Goal: Task Accomplishment & Management: Use online tool/utility

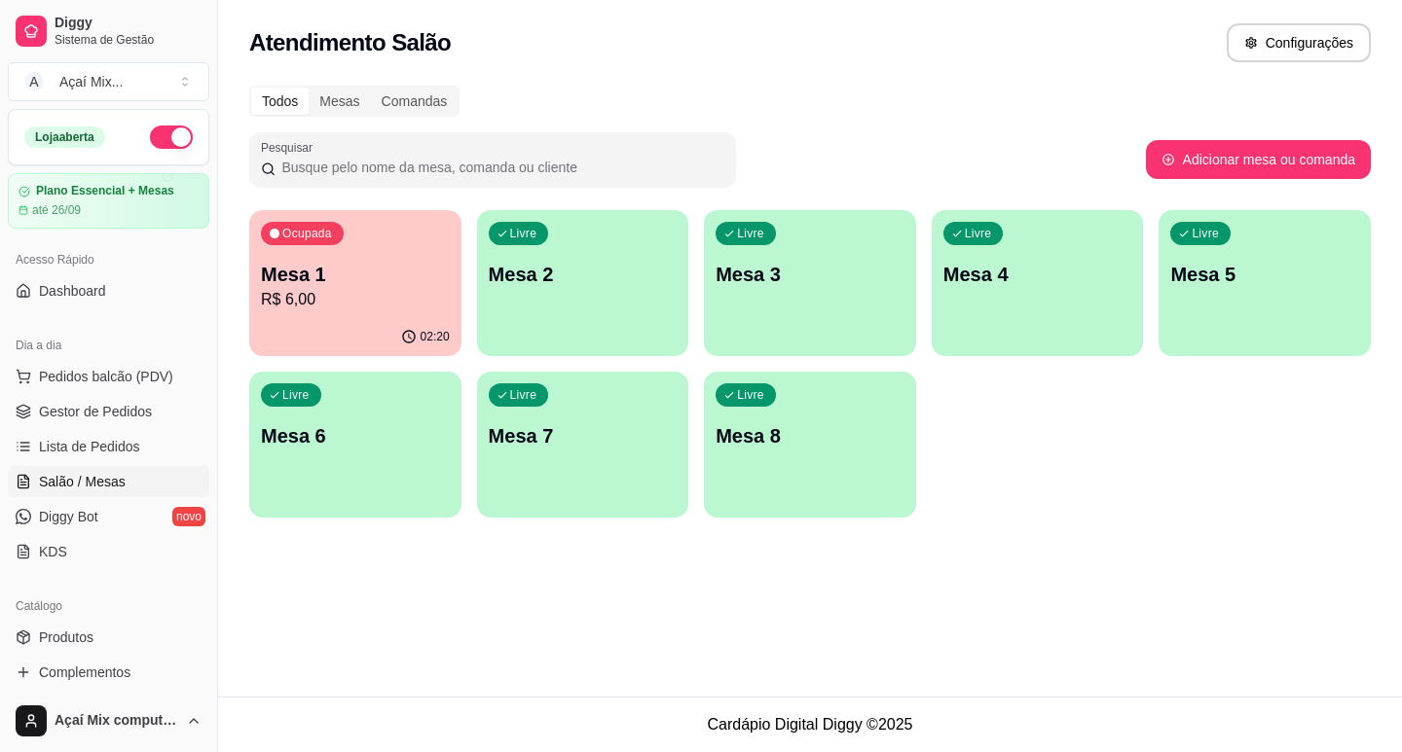
click at [506, 316] on div "Livre Mesa 2" at bounding box center [583, 271] width 212 height 123
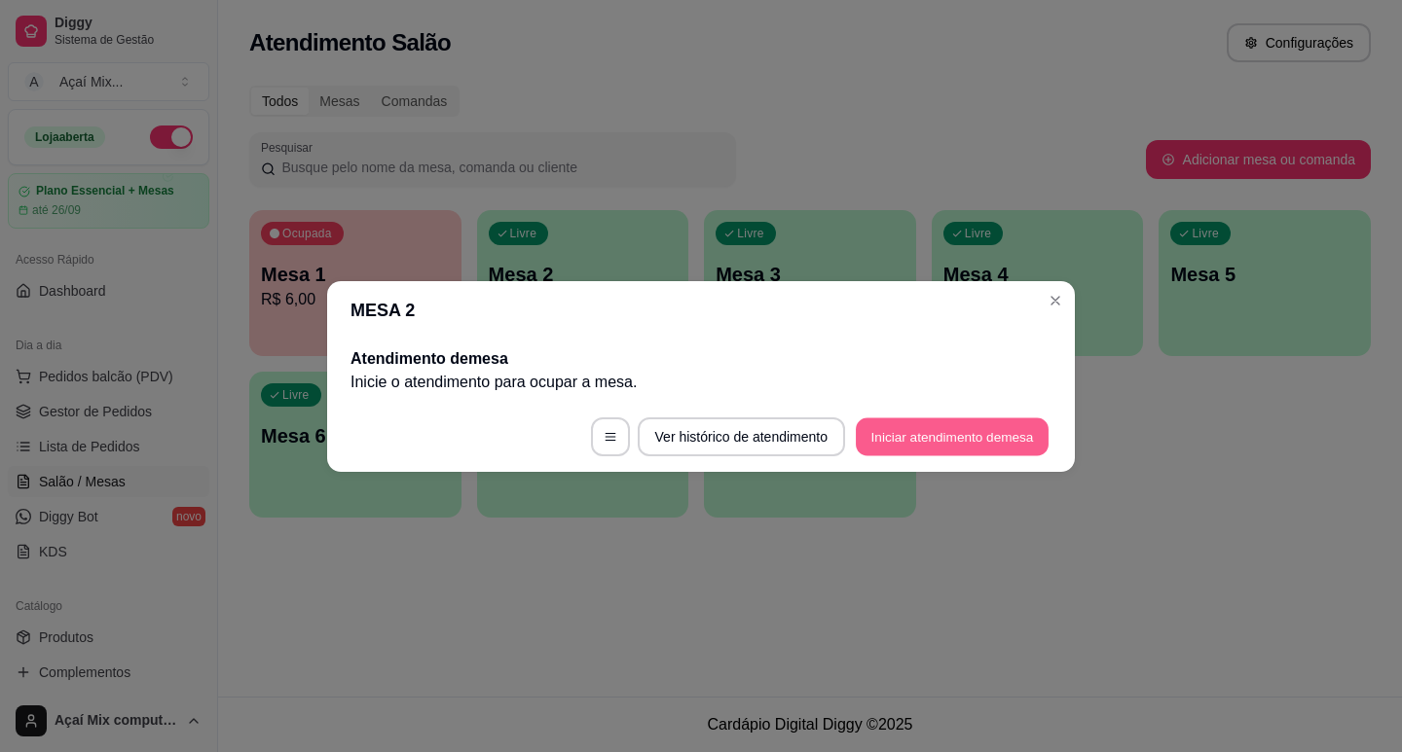
click at [1017, 456] on button "Iniciar atendimento de mesa" at bounding box center [952, 437] width 193 height 38
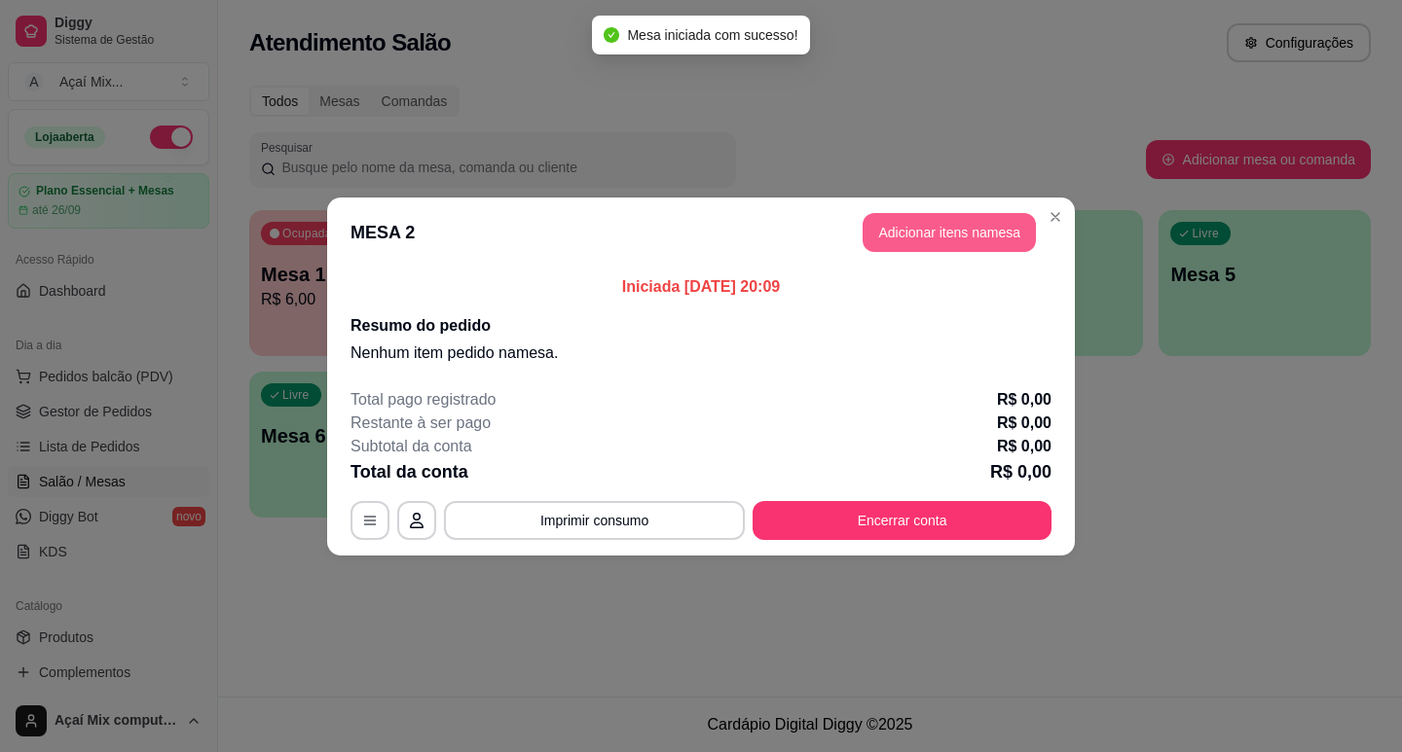
click at [990, 240] on button "Adicionar itens na mesa" at bounding box center [948, 232] width 173 height 39
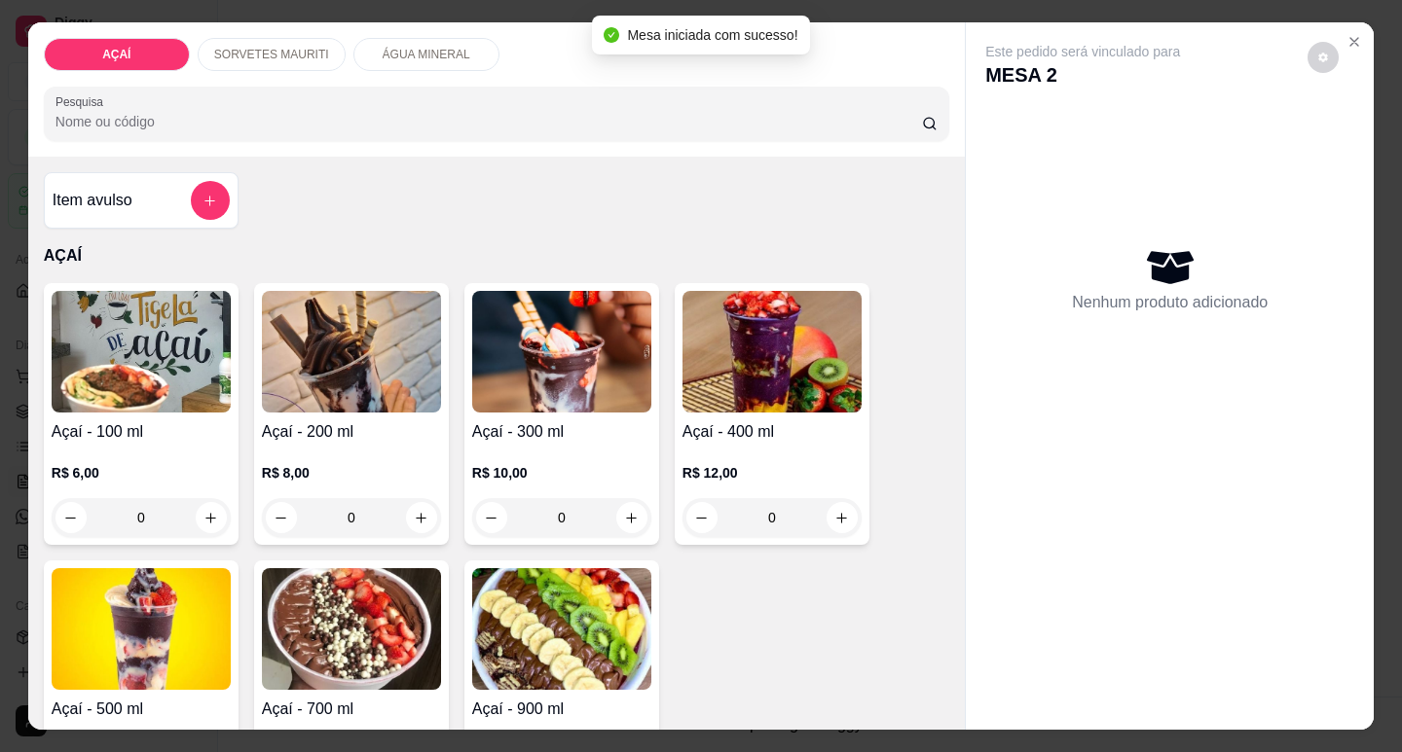
click at [303, 49] on p "SORVETES MAURITI" at bounding box center [271, 55] width 115 height 16
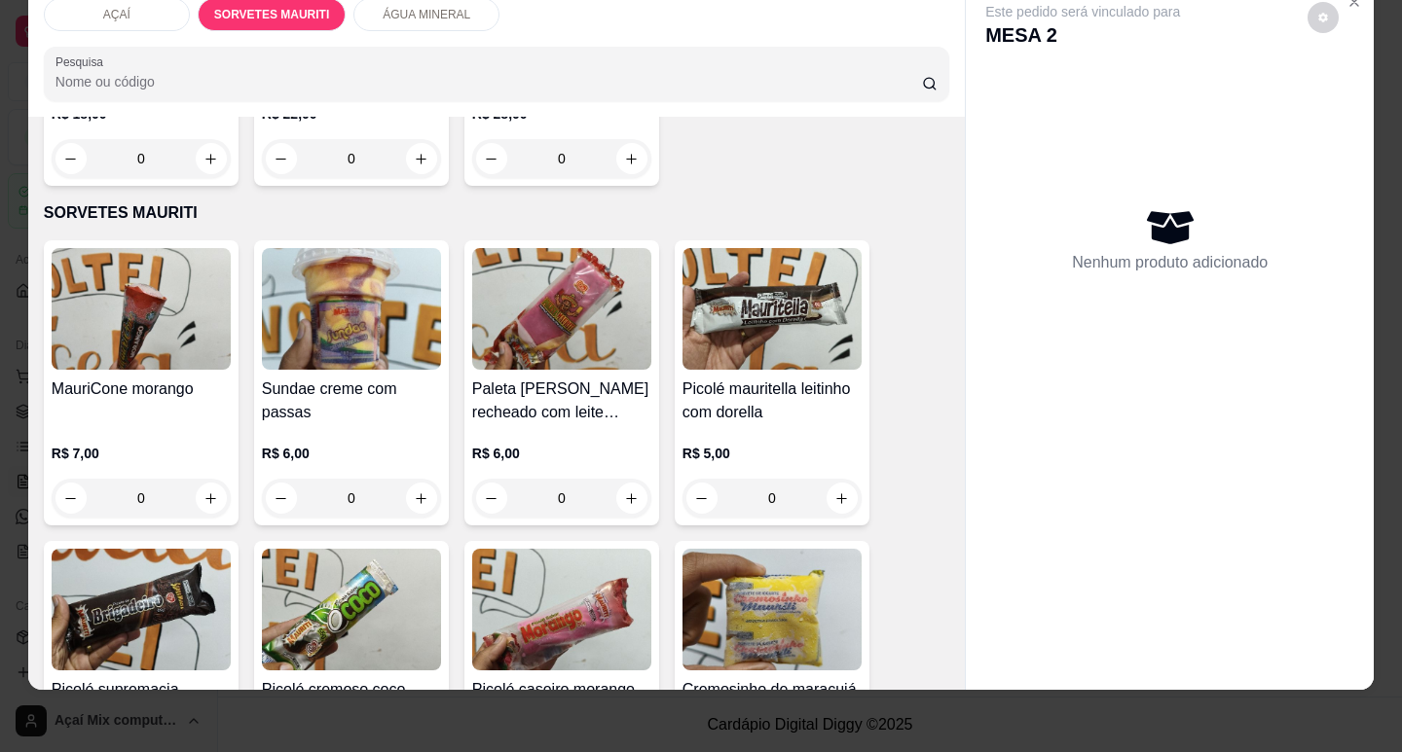
scroll to position [694, 0]
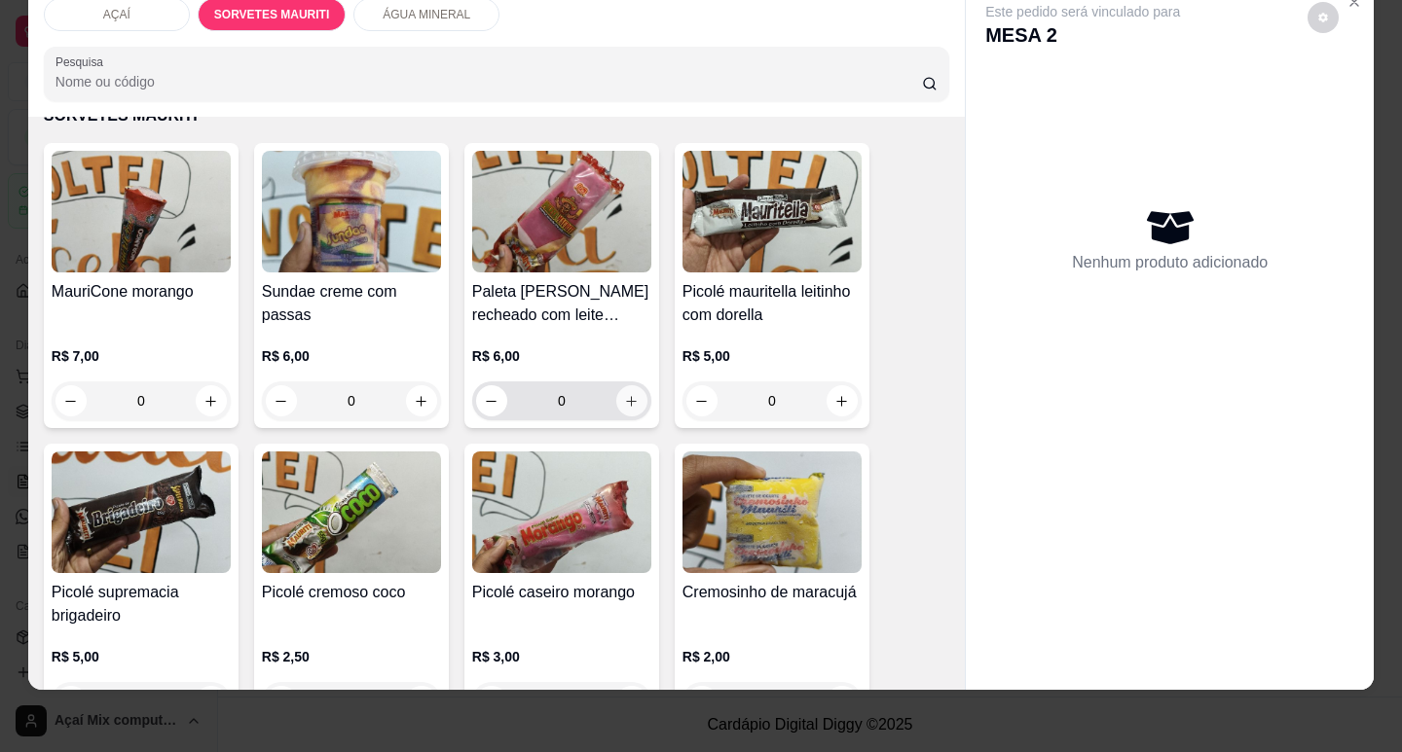
click at [624, 401] on button "increase-product-quantity" at bounding box center [631, 400] width 31 height 31
type input "1"
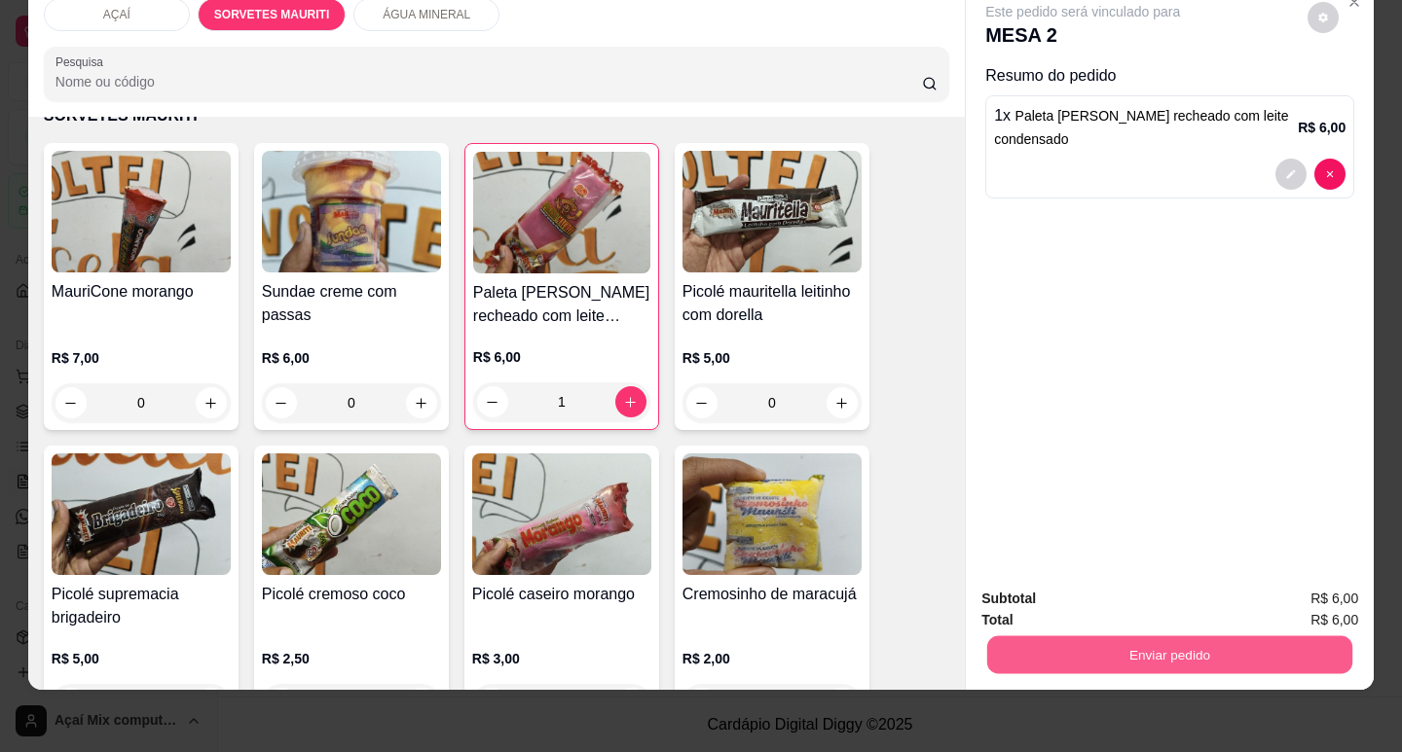
click at [1139, 639] on button "Enviar pedido" at bounding box center [1169, 655] width 365 height 38
click at [1123, 582] on button "Não registrar e enviar pedido" at bounding box center [1105, 592] width 197 height 36
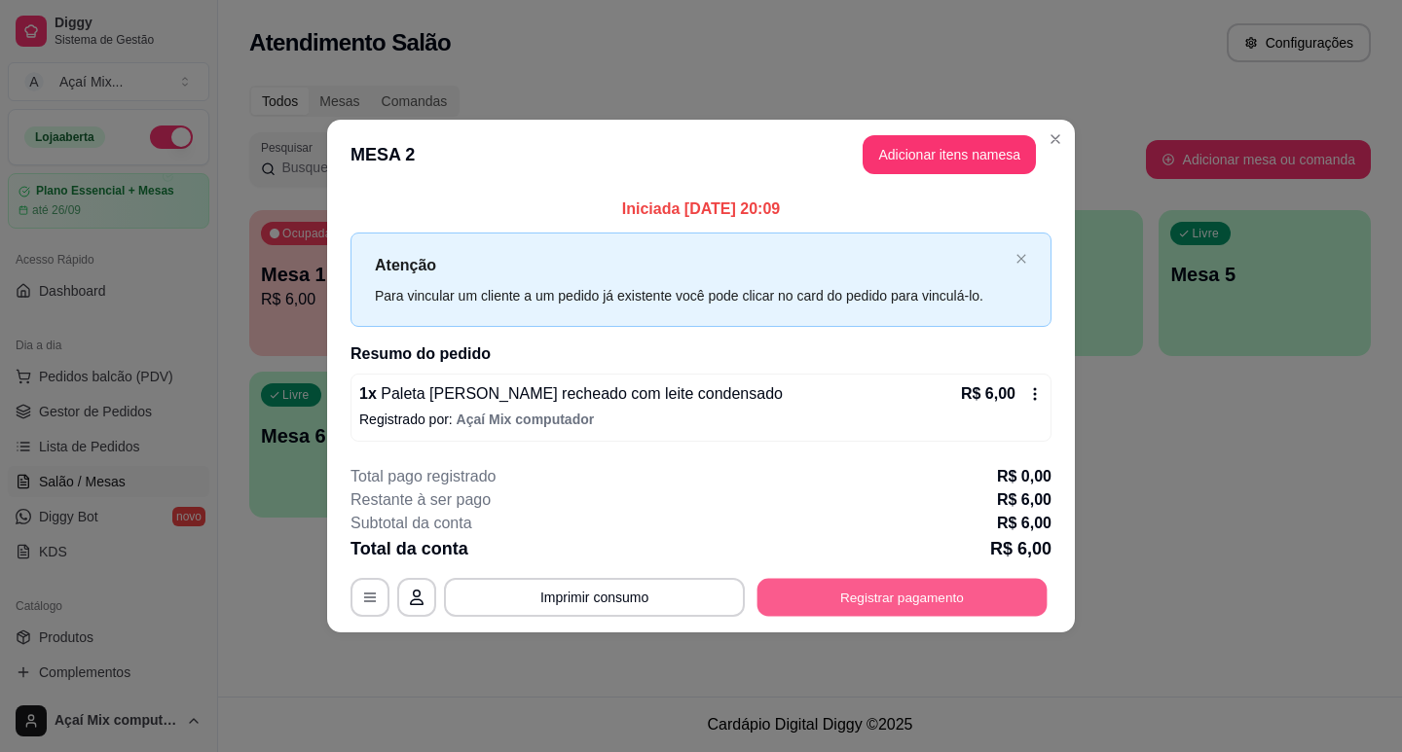
click at [843, 602] on button "Registrar pagamento" at bounding box center [902, 598] width 290 height 38
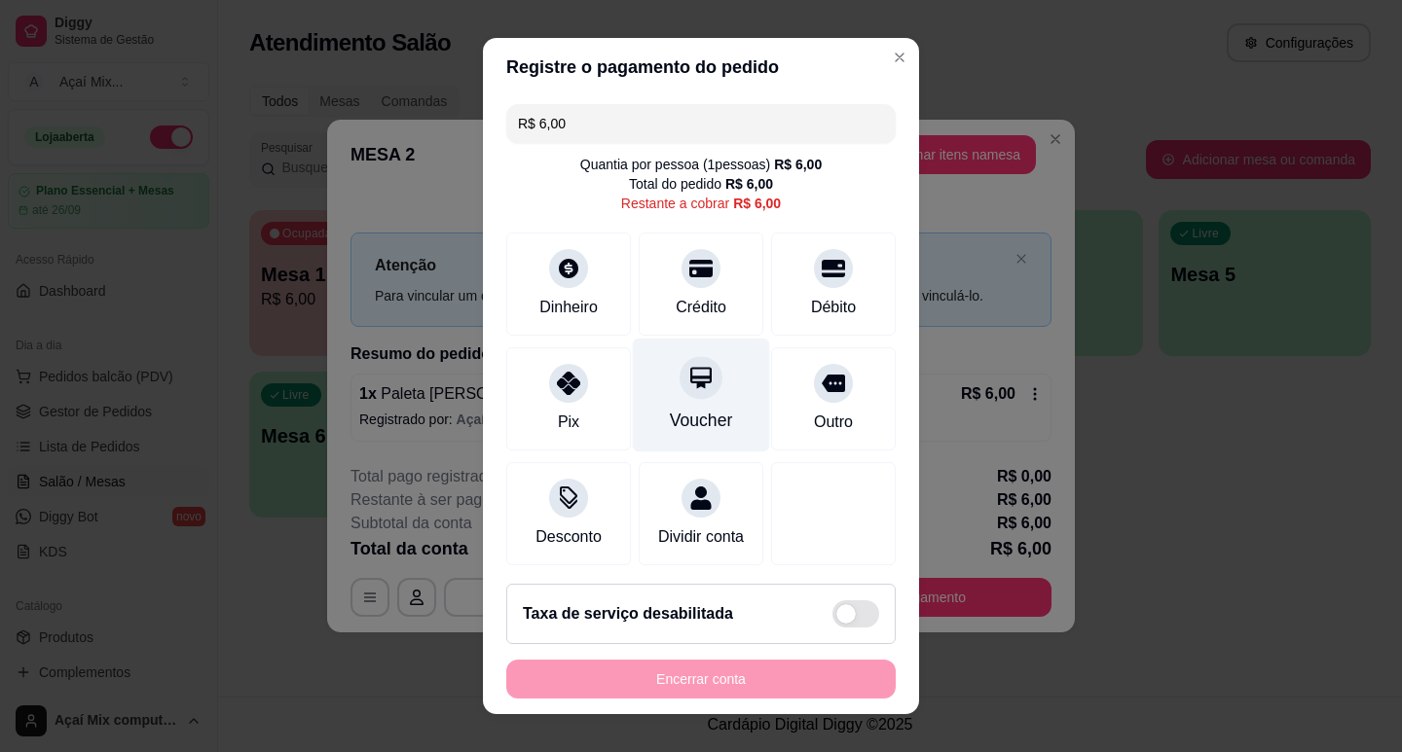
click at [696, 429] on div "Voucher" at bounding box center [701, 420] width 63 height 25
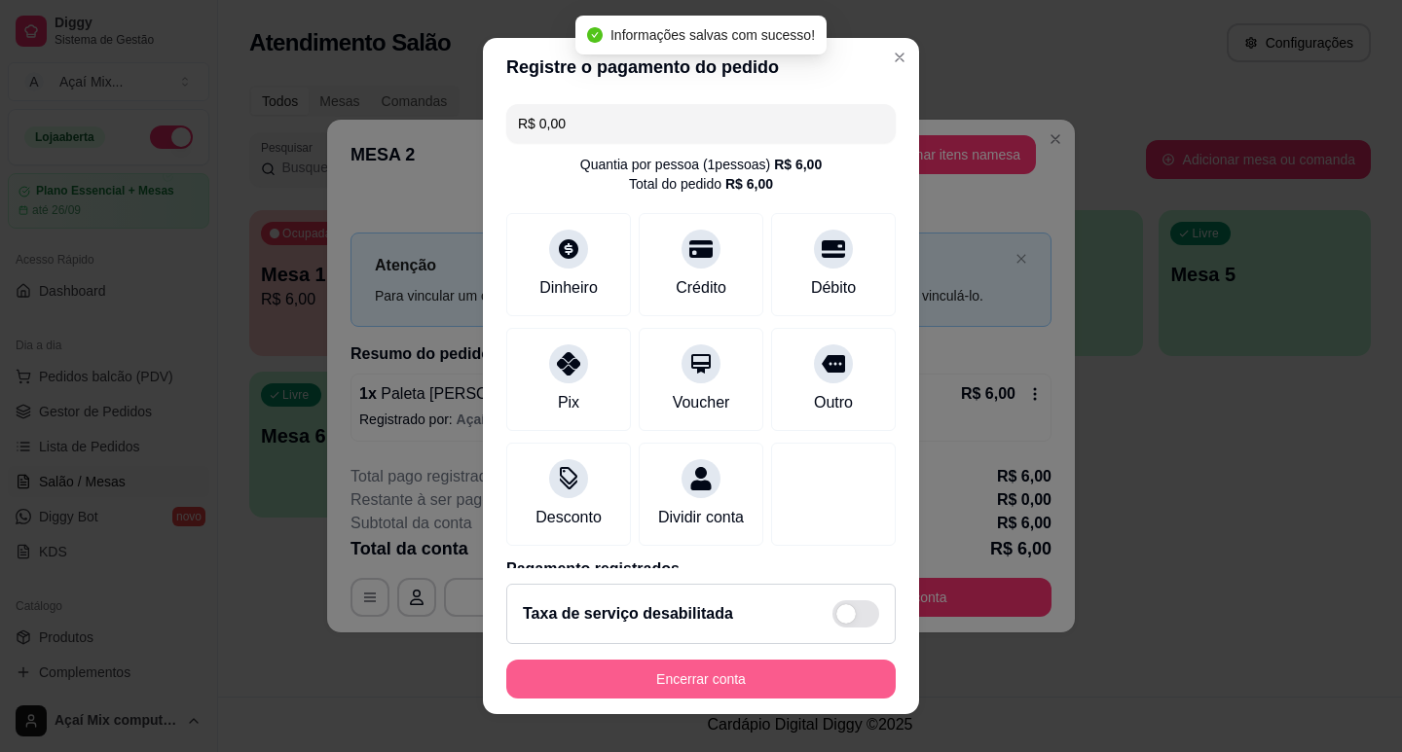
type input "R$ 0,00"
click at [783, 683] on button "Encerrar conta" at bounding box center [700, 679] width 389 height 39
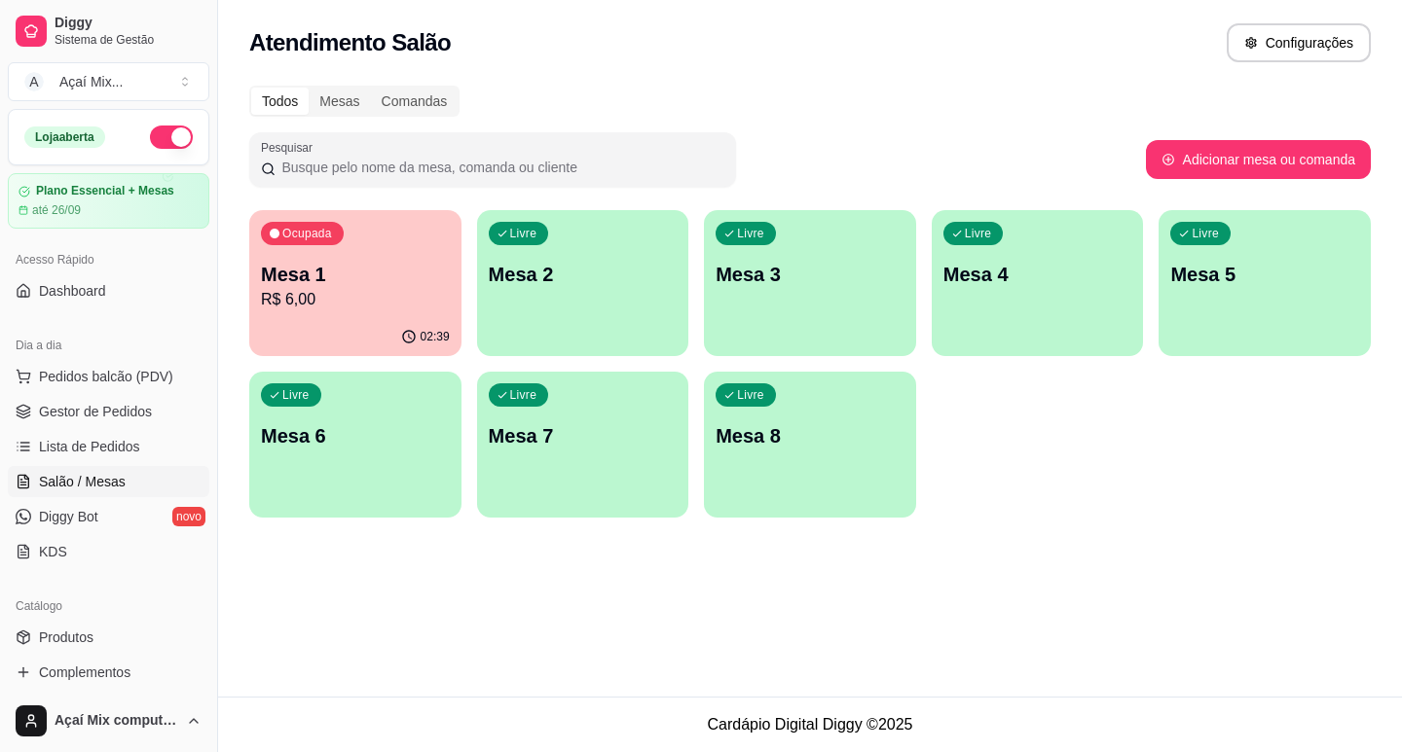
click at [279, 250] on div "Ocupada Mesa 1 R$ 6,00" at bounding box center [355, 264] width 212 height 108
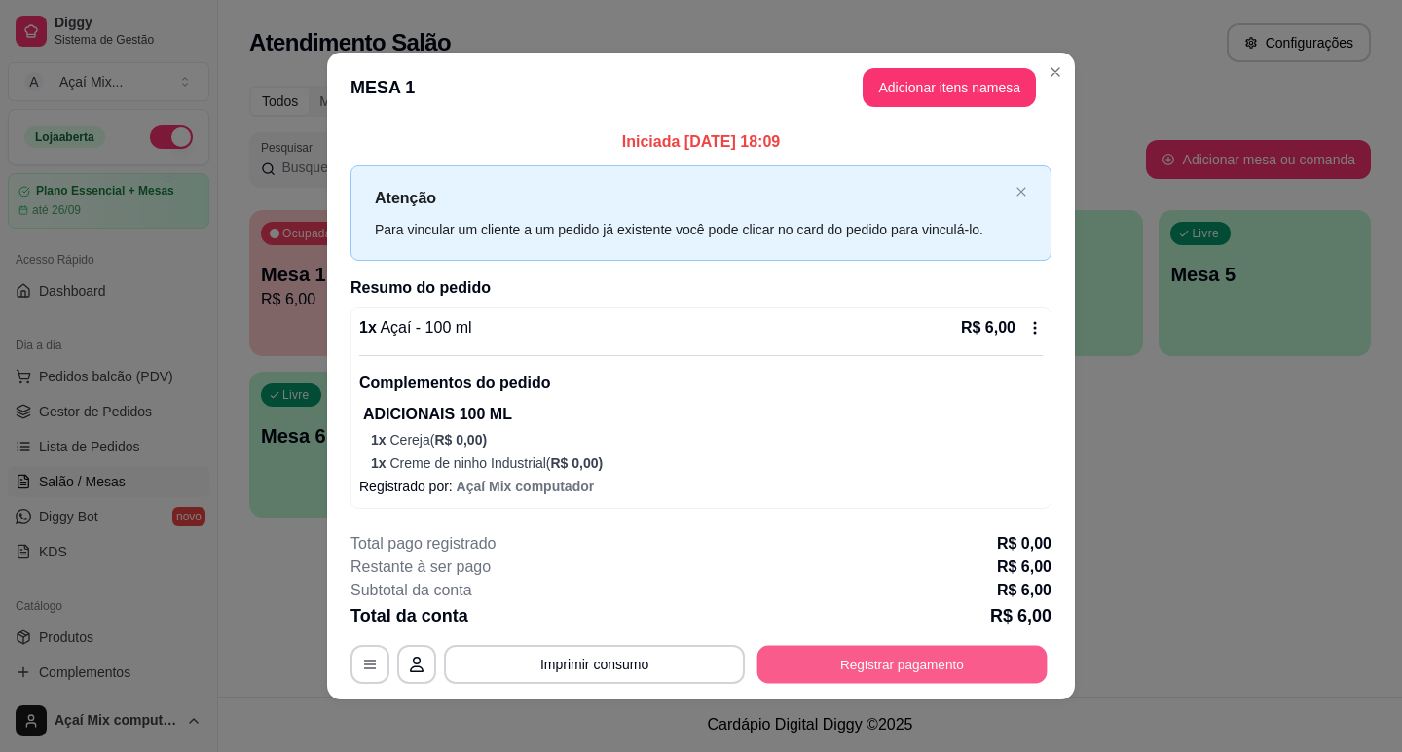
click at [905, 668] on button "Registrar pagamento" at bounding box center [902, 664] width 290 height 38
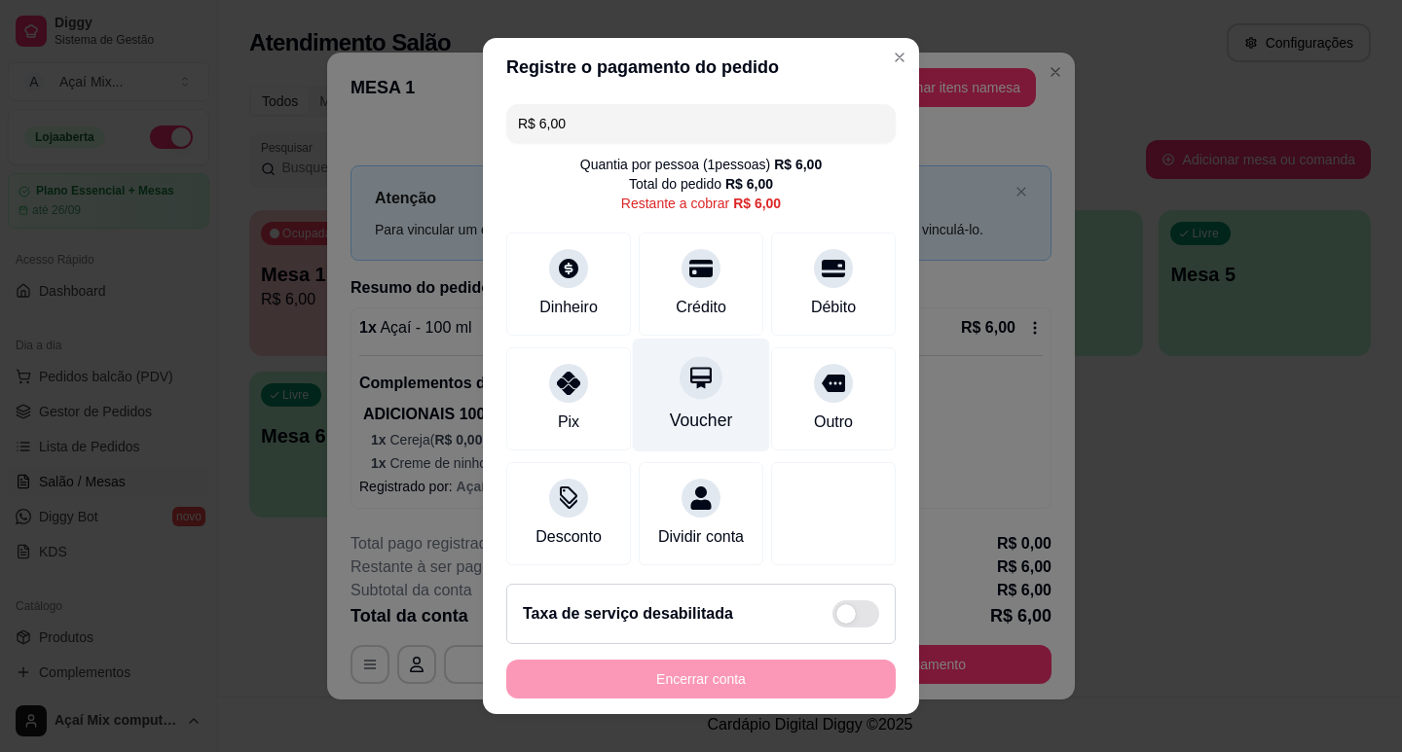
click at [670, 423] on div "Voucher" at bounding box center [701, 420] width 63 height 25
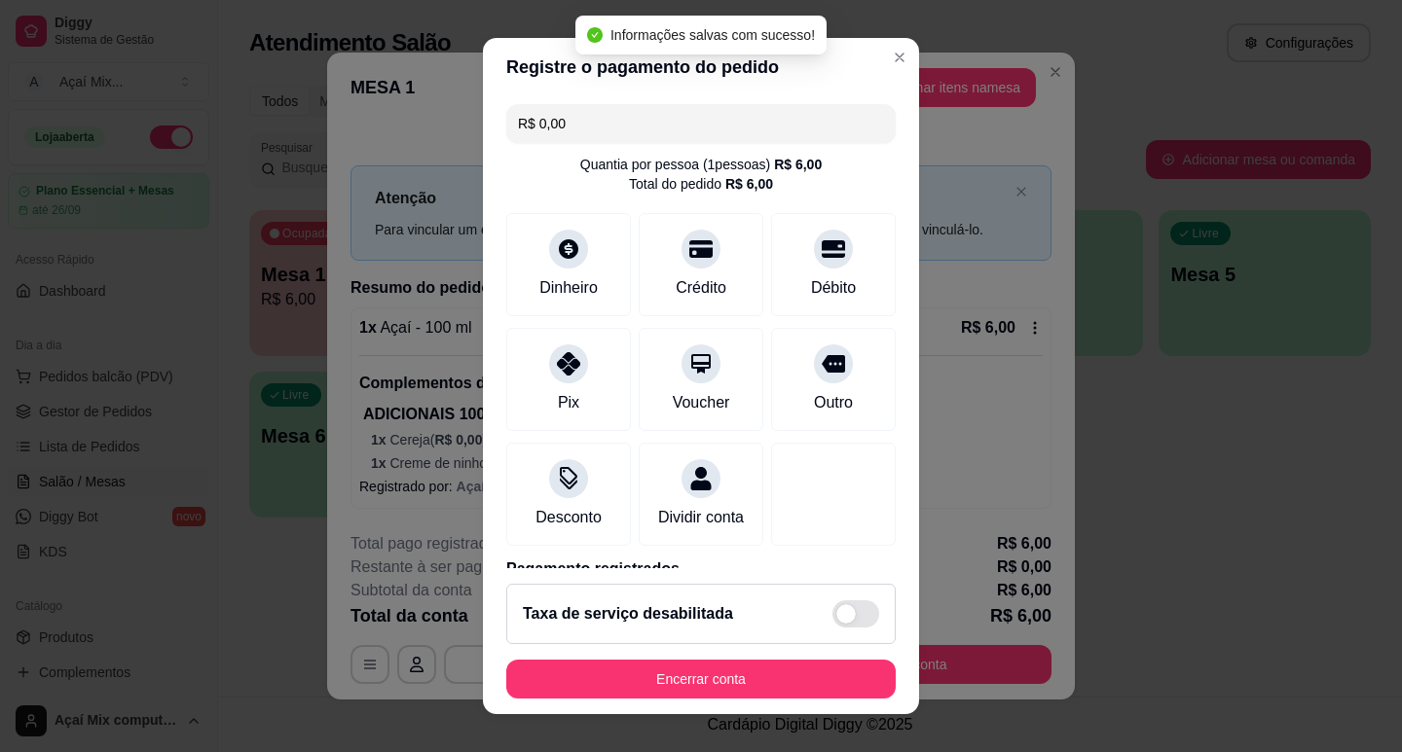
type input "R$ 0,00"
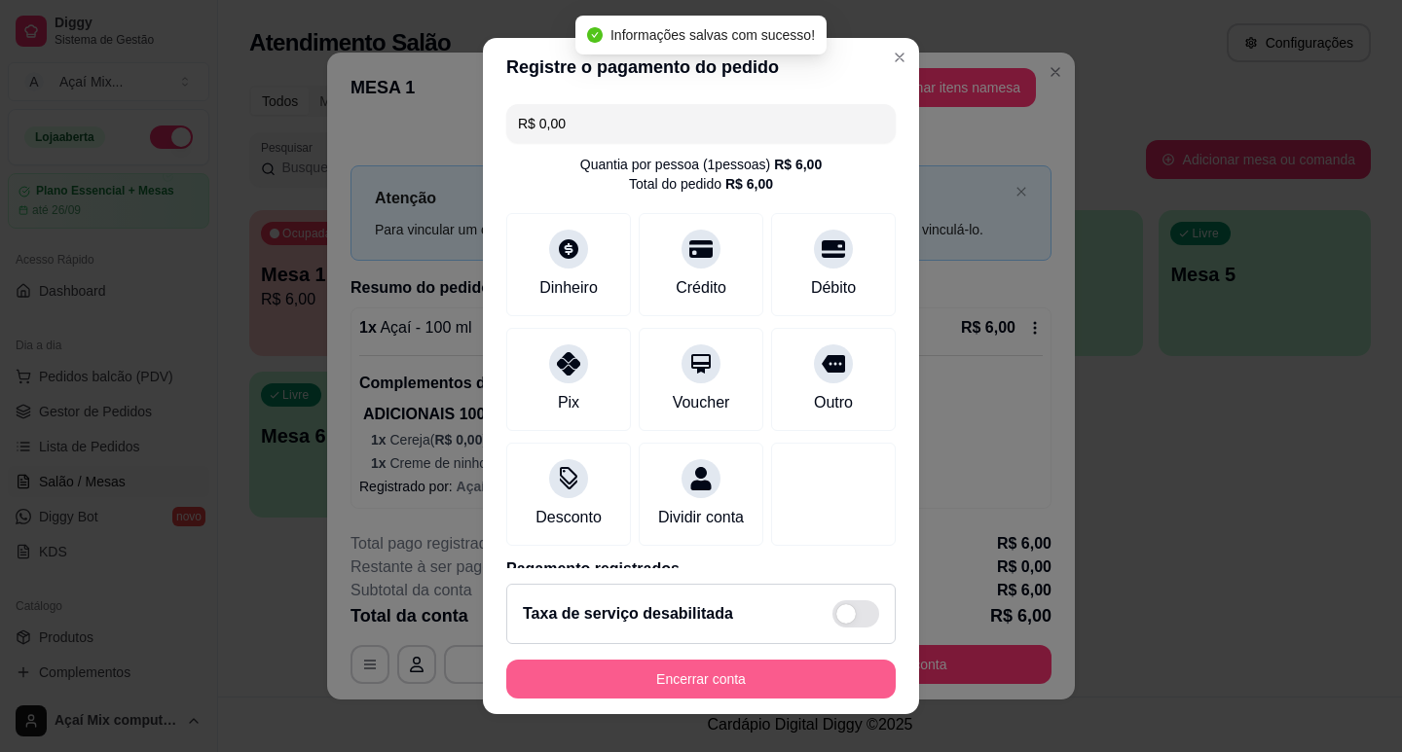
click at [773, 668] on button "Encerrar conta" at bounding box center [700, 679] width 389 height 39
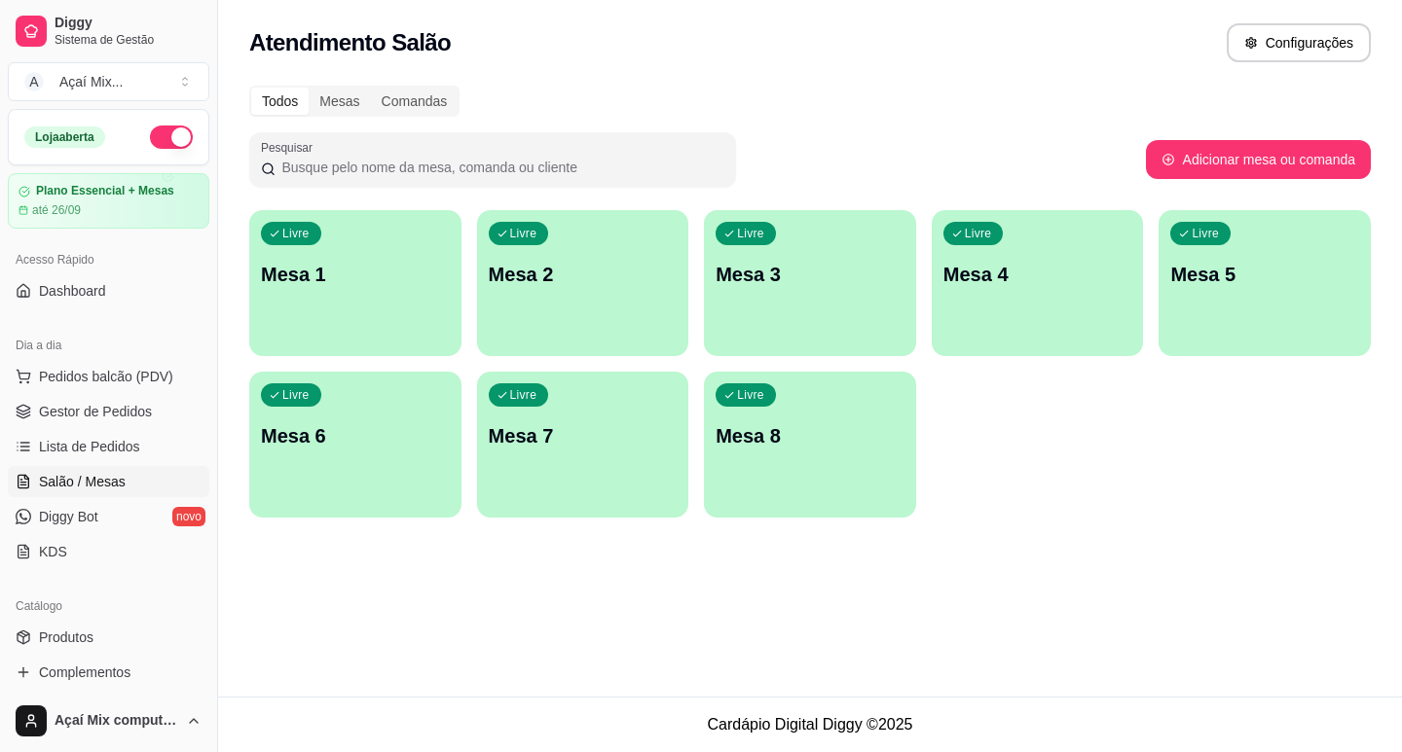
click at [26, 394] on ul "Pedidos balcão (PDV) Gestor de Pedidos Lista de Pedidos Salão / Mesas Diggy Bot…" at bounding box center [108, 464] width 201 height 206
click at [27, 379] on icon at bounding box center [24, 377] width 16 height 16
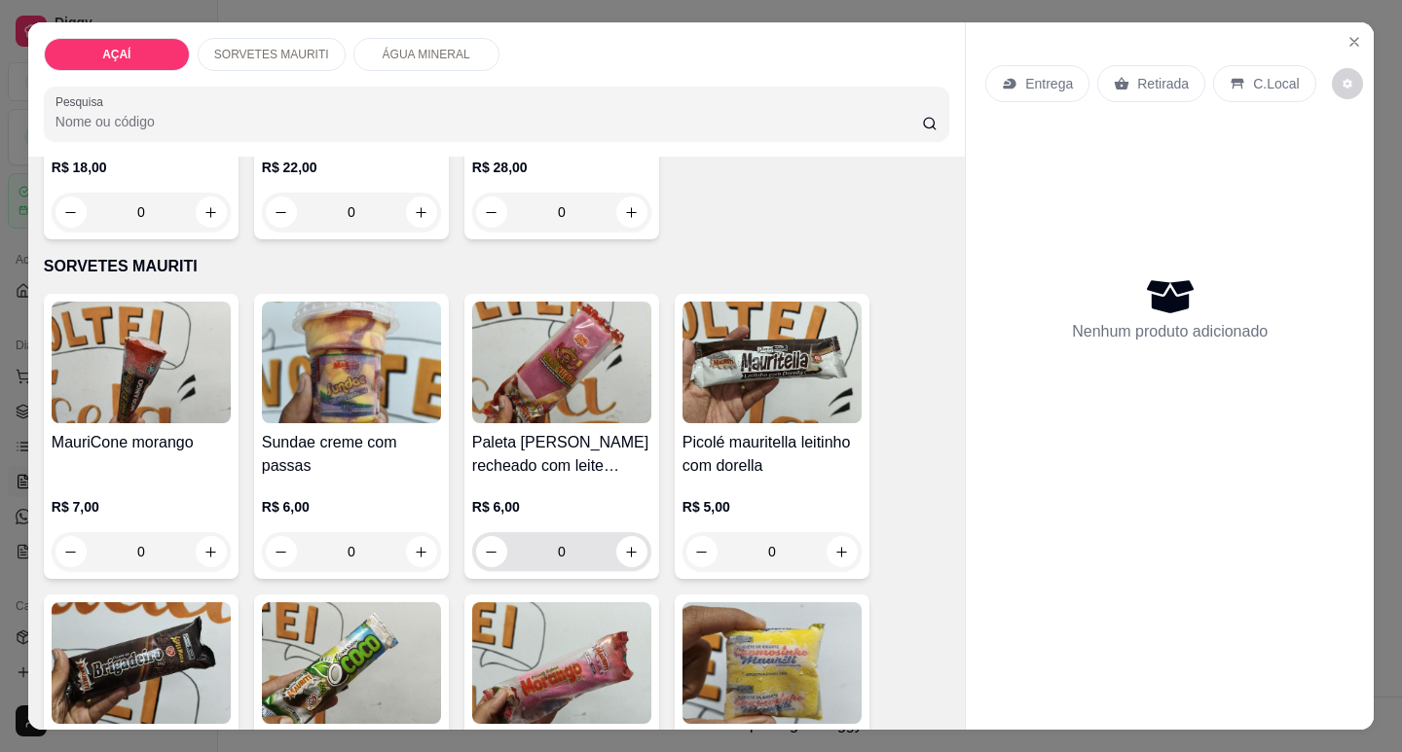
scroll to position [499, 0]
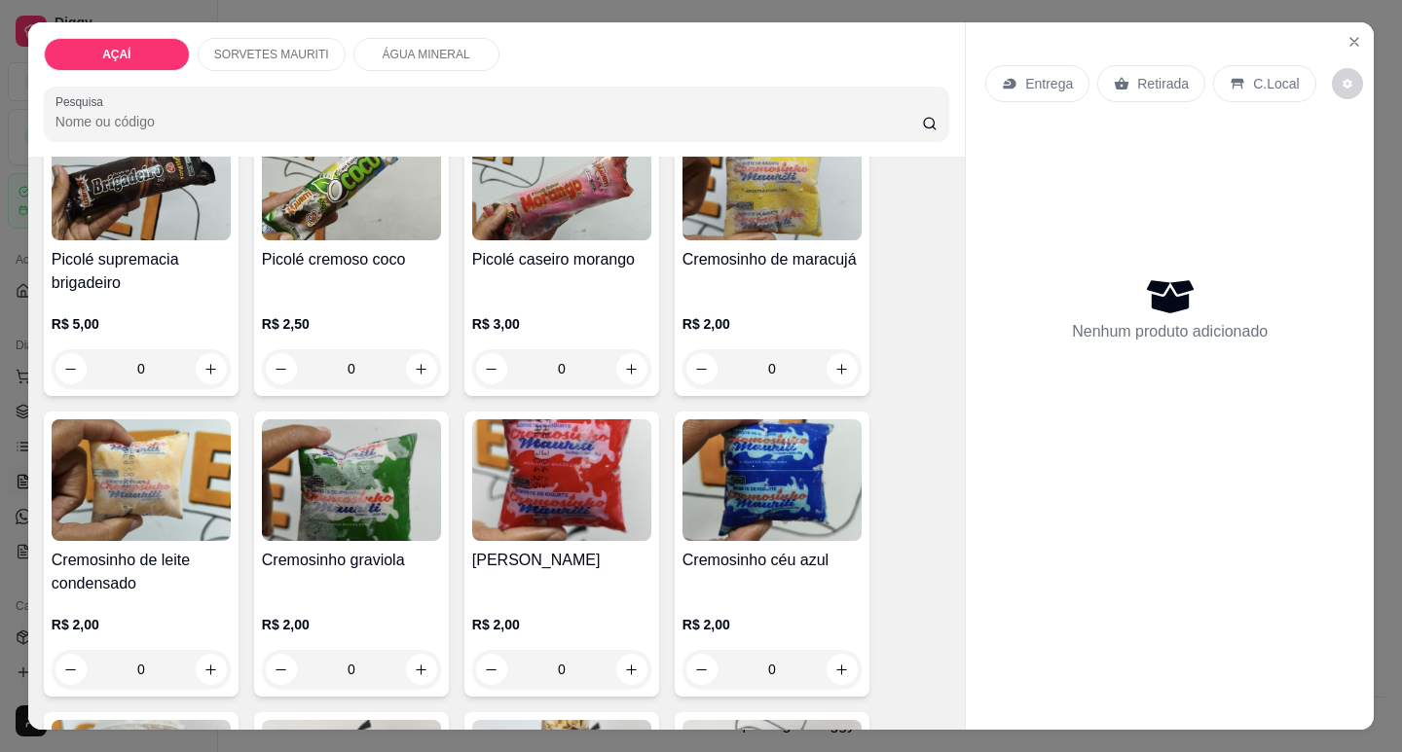
scroll to position [1071, 0]
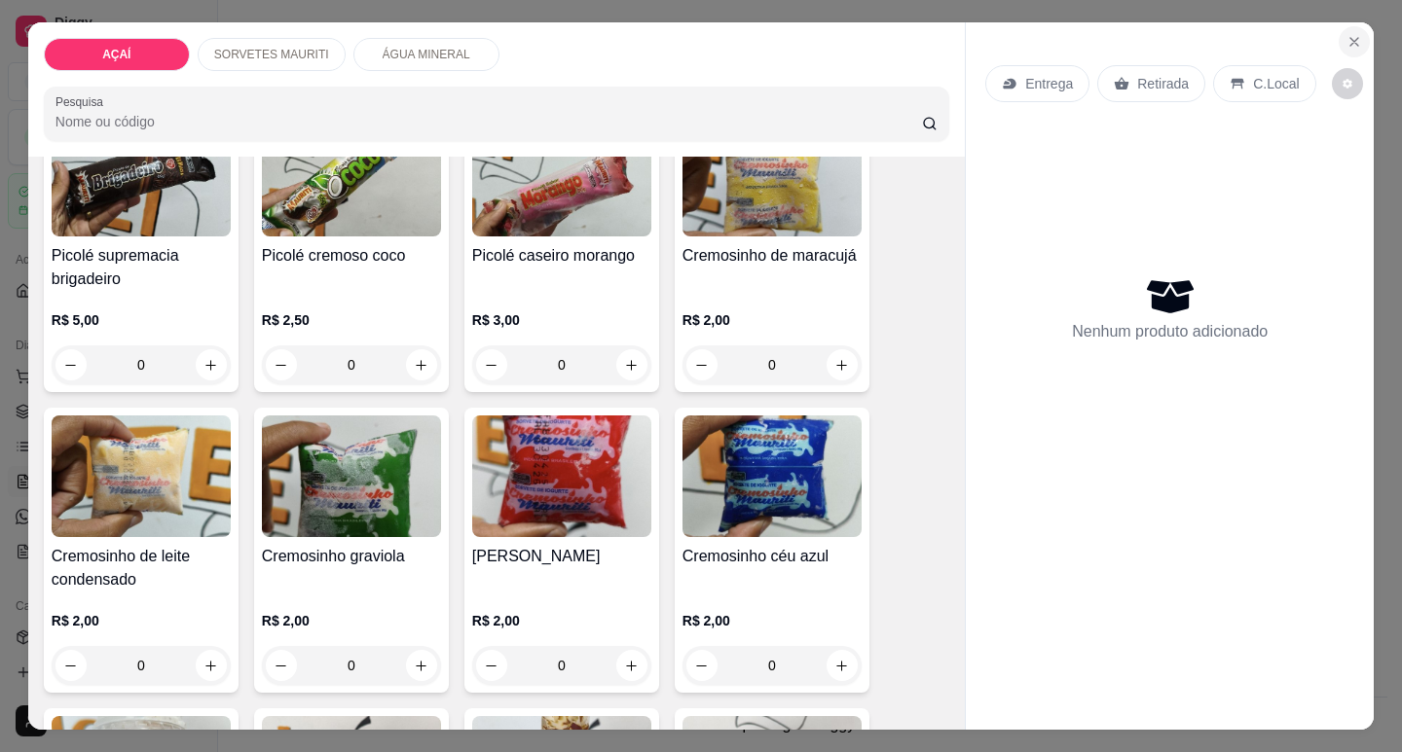
click at [1347, 34] on icon "Close" at bounding box center [1354, 42] width 16 height 16
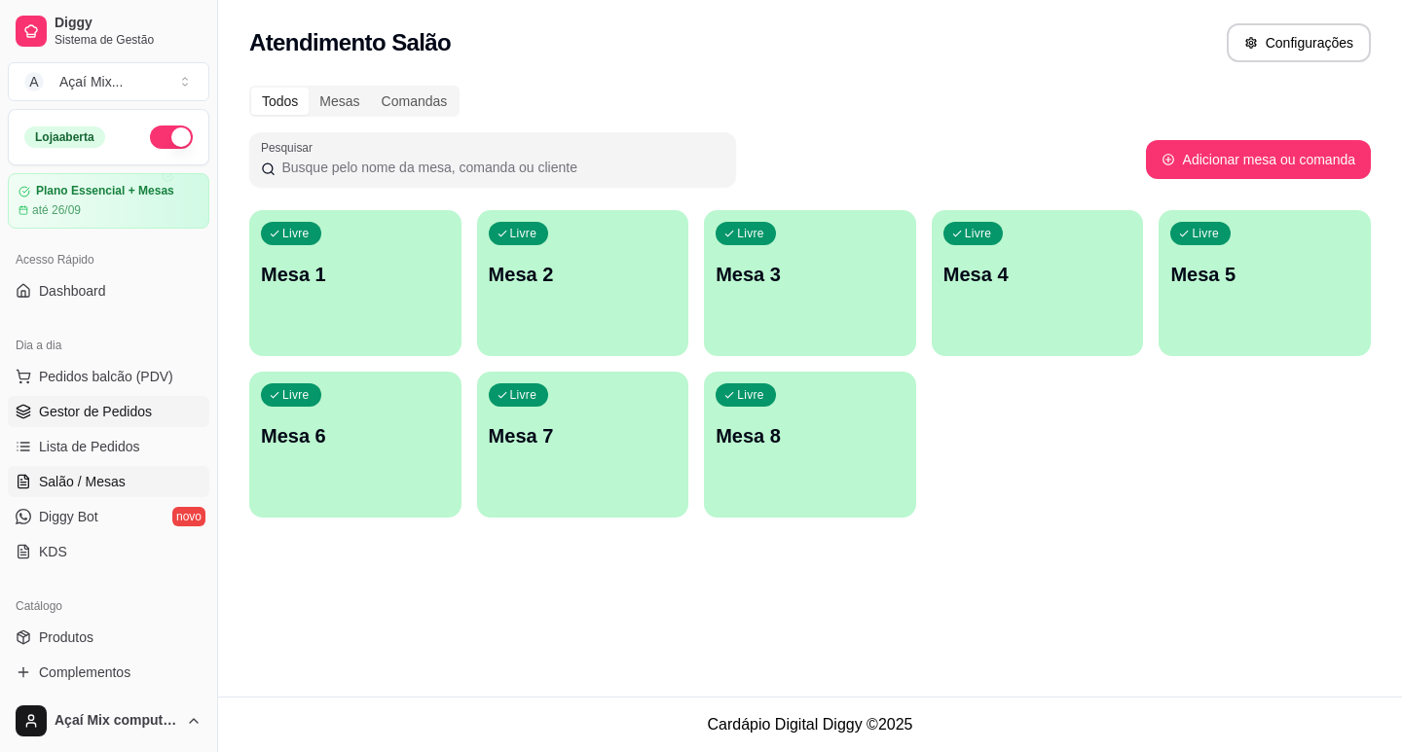
click at [111, 418] on span "Gestor de Pedidos" at bounding box center [95, 411] width 113 height 19
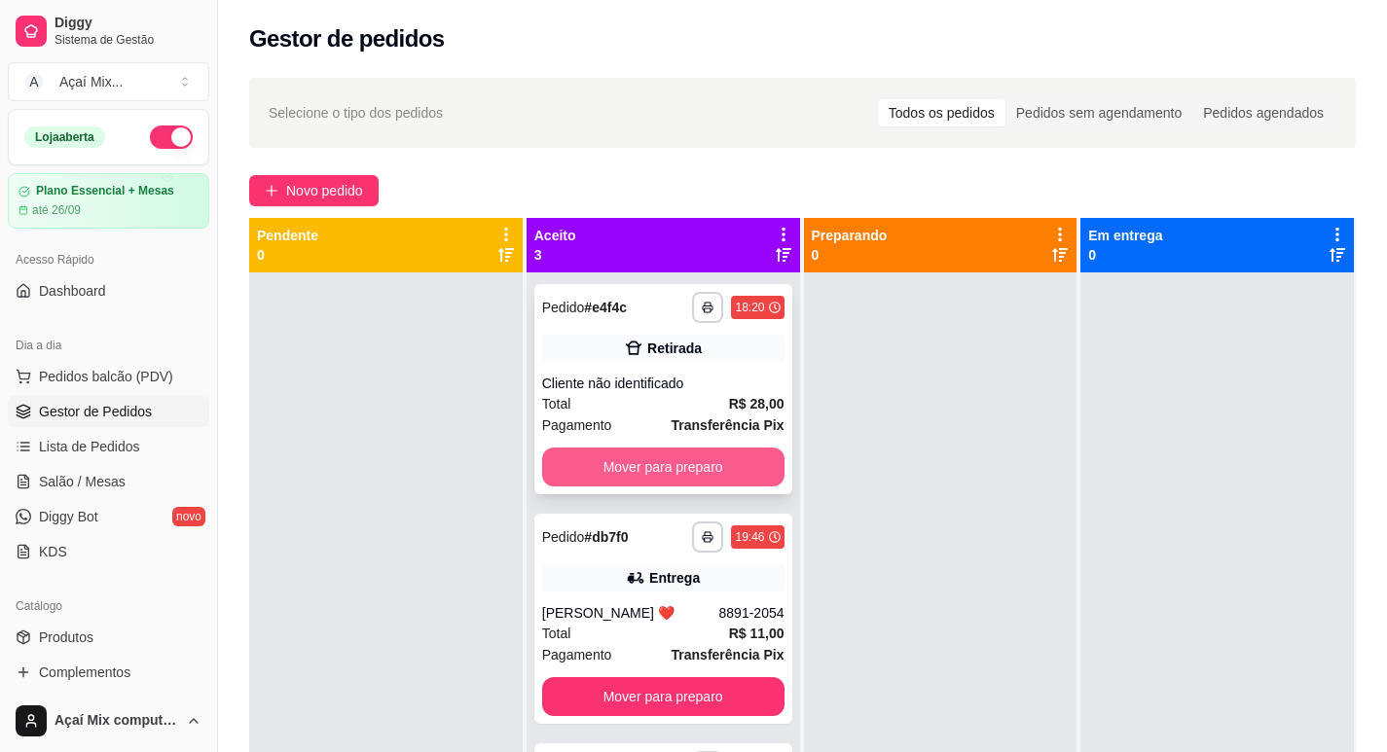
click at [652, 460] on button "Mover para preparo" at bounding box center [663, 467] width 242 height 39
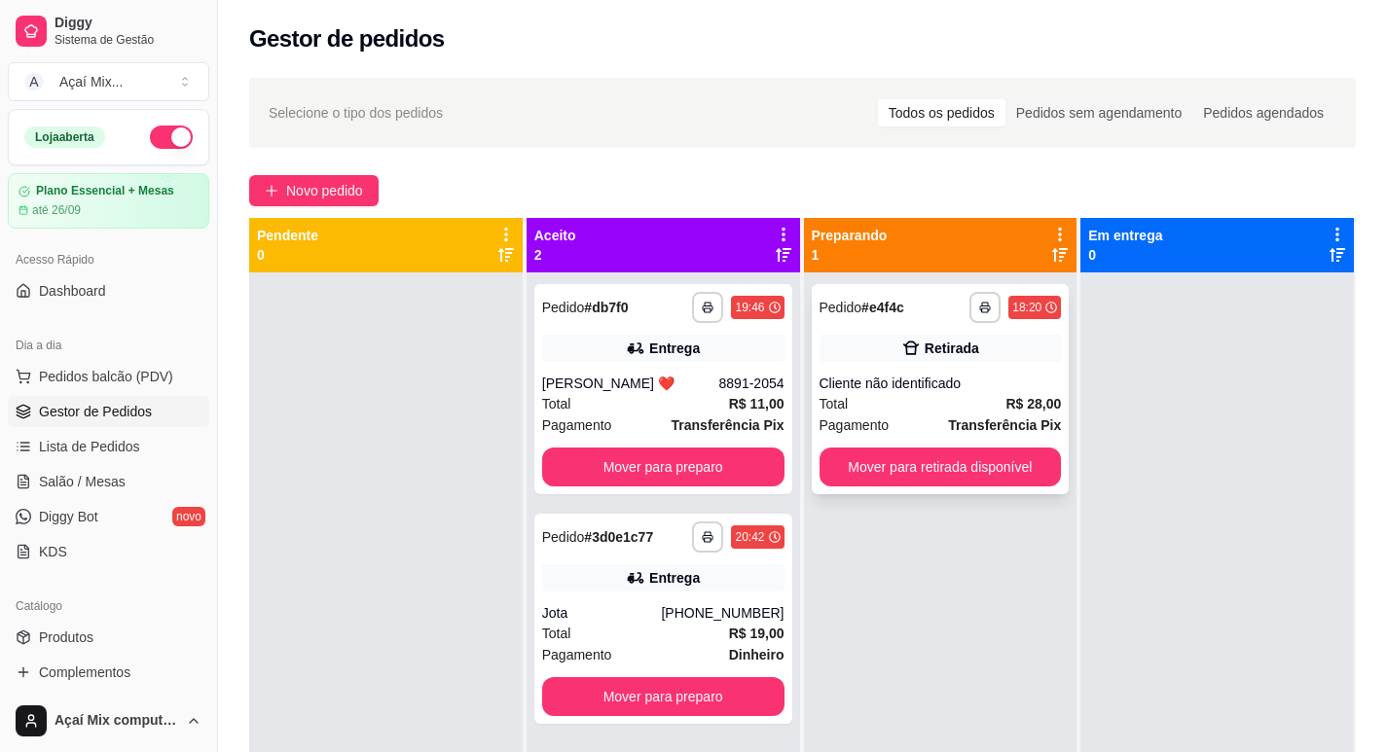
click at [935, 395] on div "Total R$ 28,00" at bounding box center [941, 403] width 242 height 21
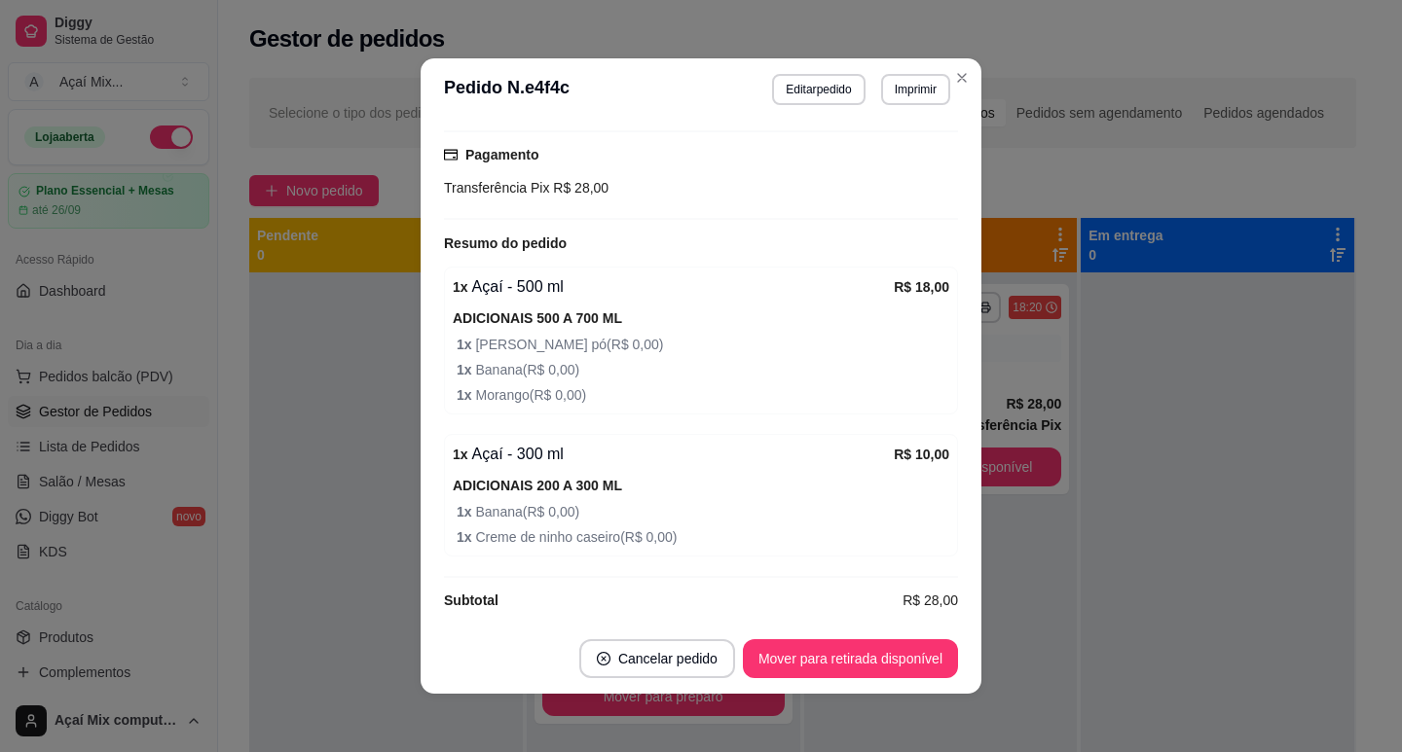
scroll to position [265, 0]
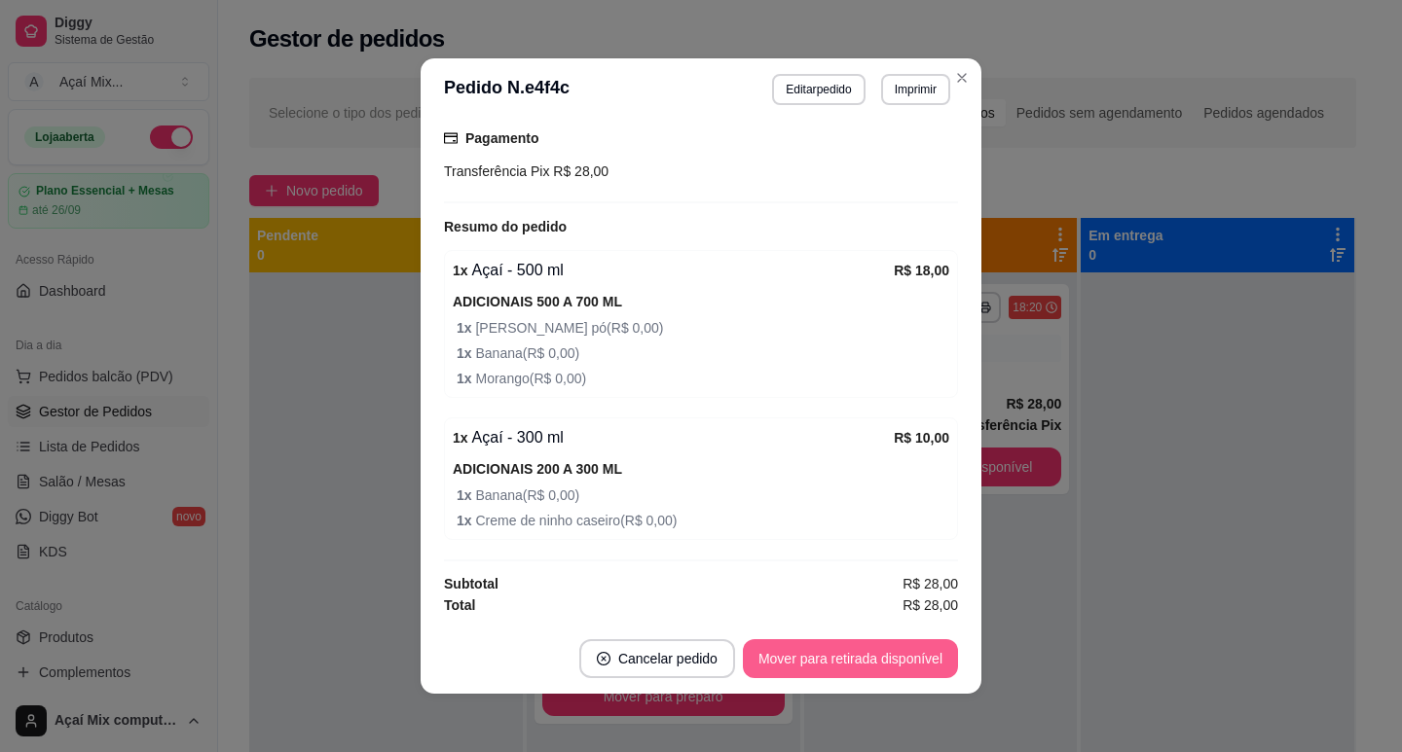
click at [823, 668] on button "Mover para retirada disponível" at bounding box center [850, 658] width 215 height 39
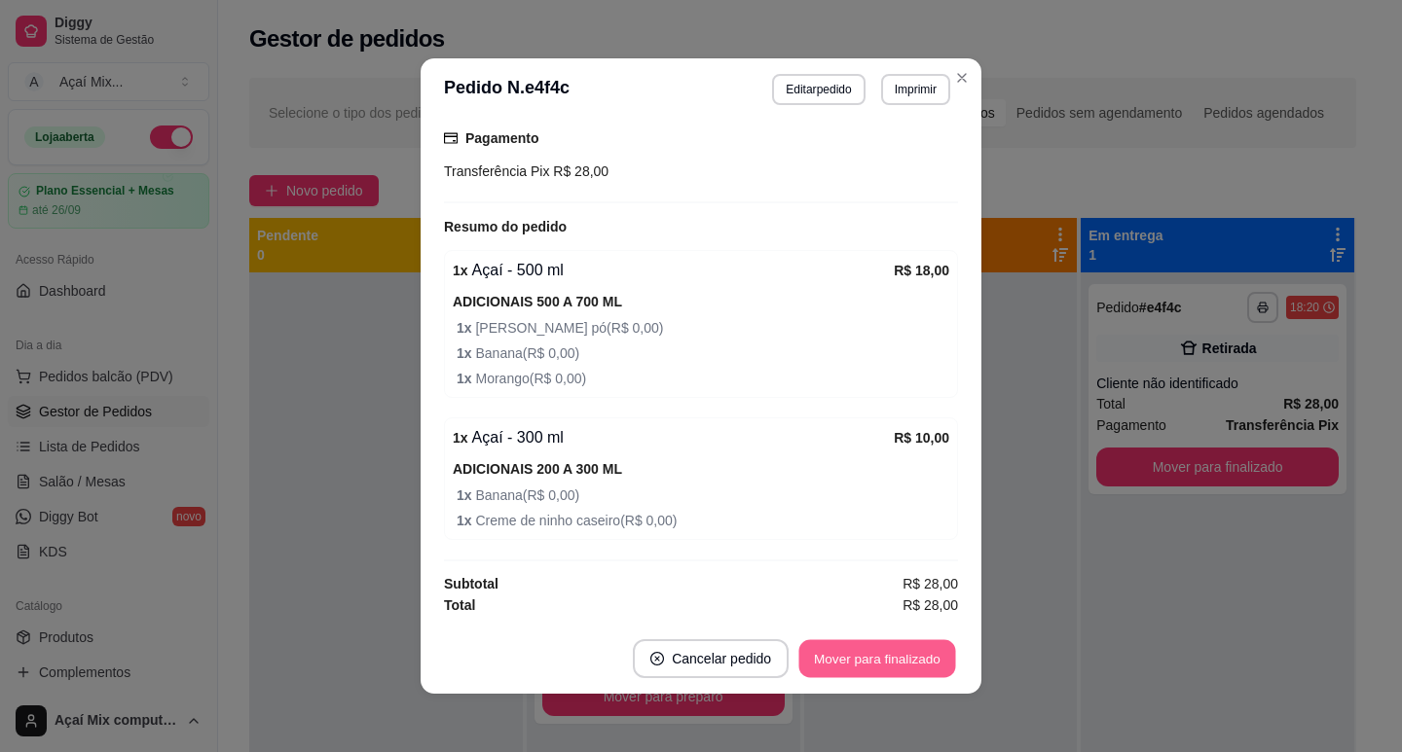
click at [823, 668] on button "Mover para finalizado" at bounding box center [877, 659] width 157 height 38
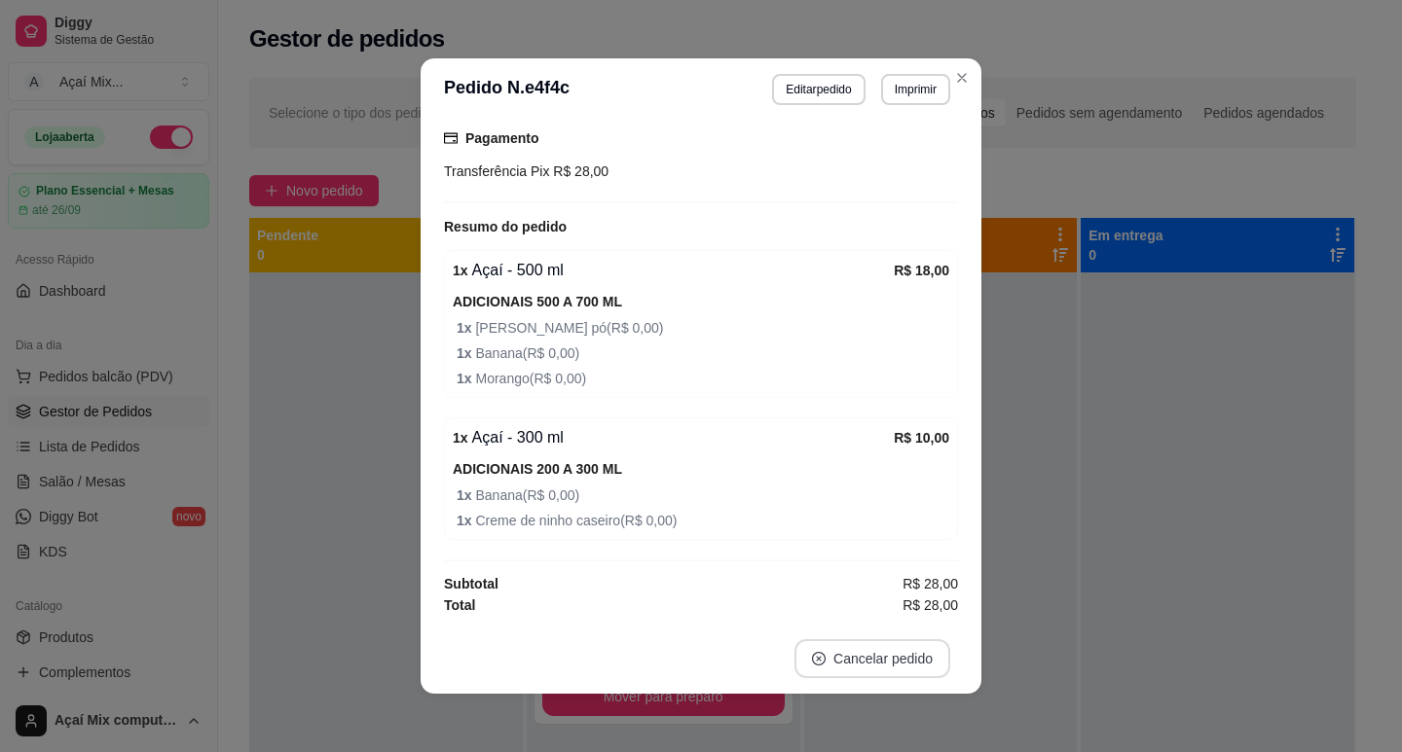
scroll to position [181, 0]
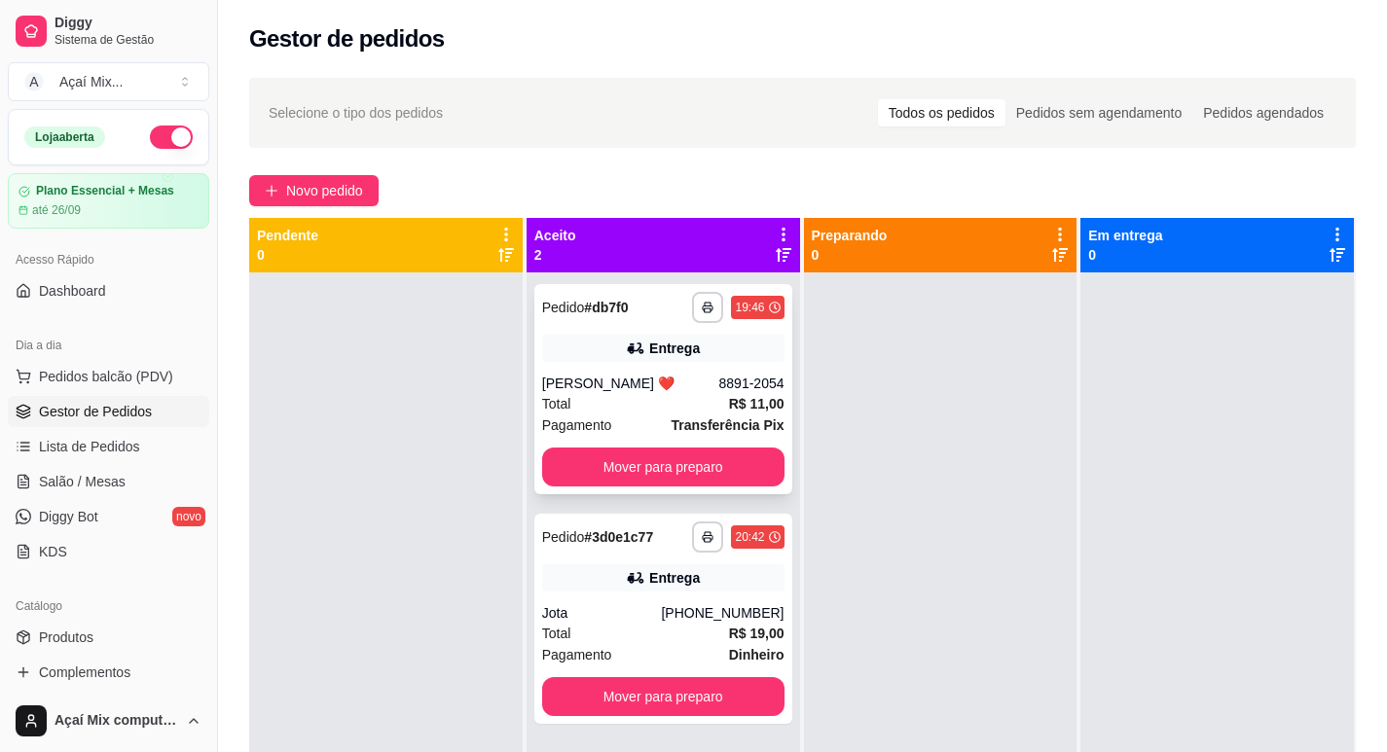
click at [609, 372] on div "**********" at bounding box center [663, 389] width 258 height 210
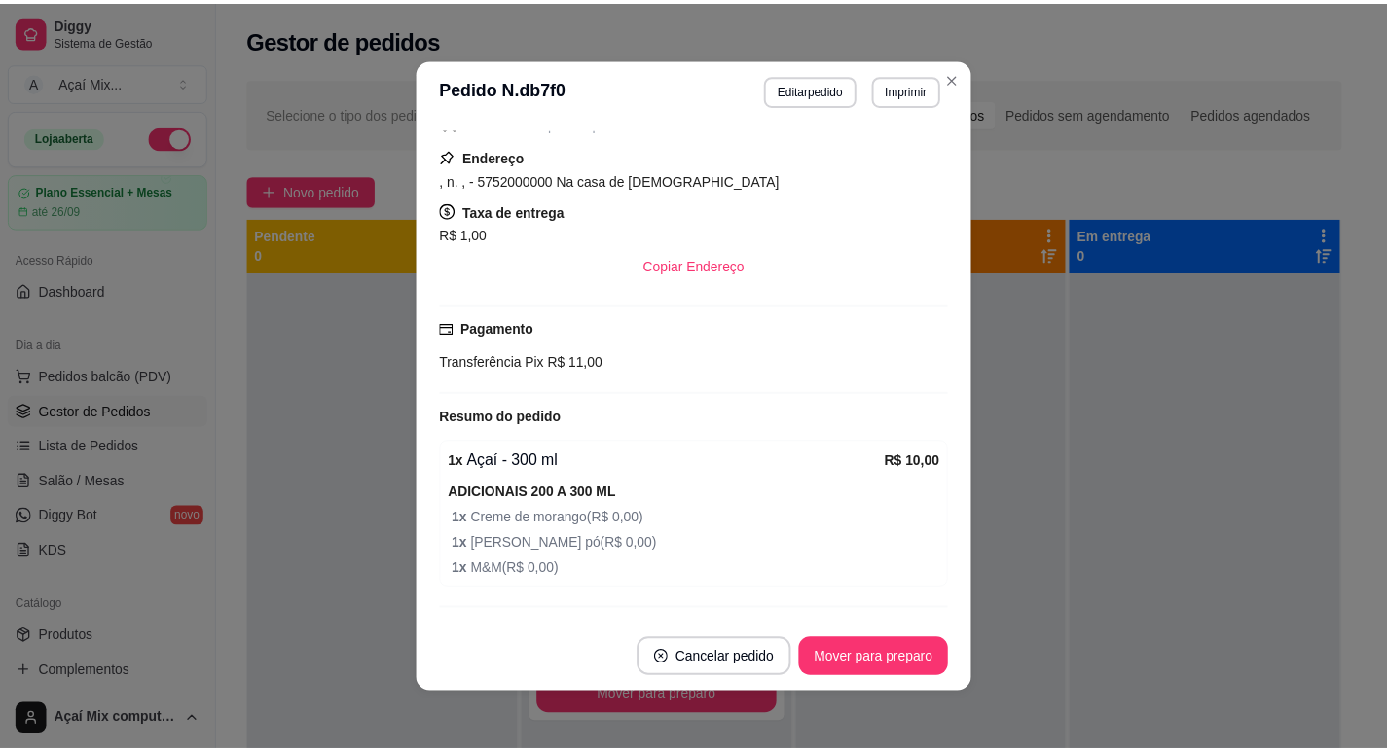
scroll to position [317, 0]
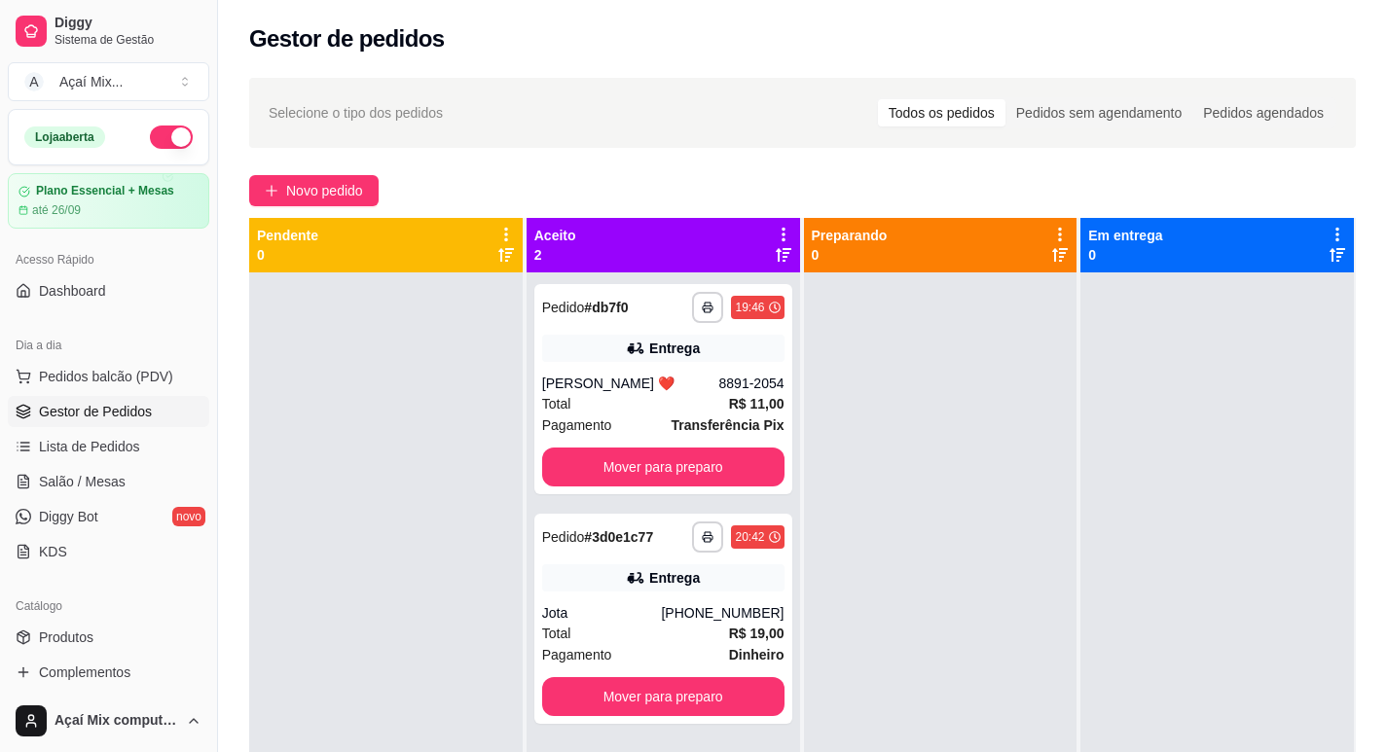
drag, startPoint x: 0, startPoint y: 684, endPoint x: 201, endPoint y: 422, distance: 330.4
click at [137, 522] on div "Loja aberta Plano Essencial + Mesas até 26/09 Acesso Rápido Dashboard Dia a dia…" at bounding box center [108, 399] width 217 height 581
click at [168, 507] on link "Diggy Bot novo" at bounding box center [108, 516] width 201 height 31
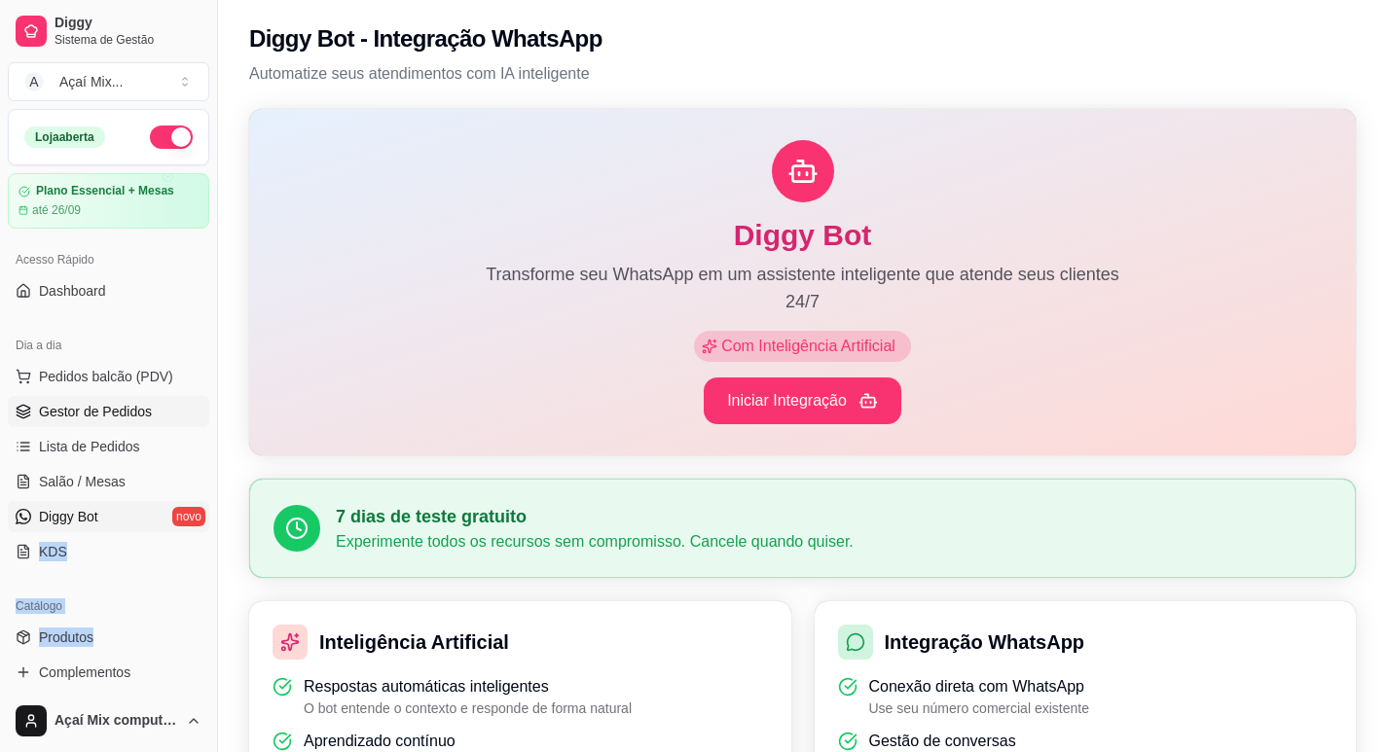
click at [112, 408] on span "Gestor de Pedidos" at bounding box center [95, 411] width 113 height 19
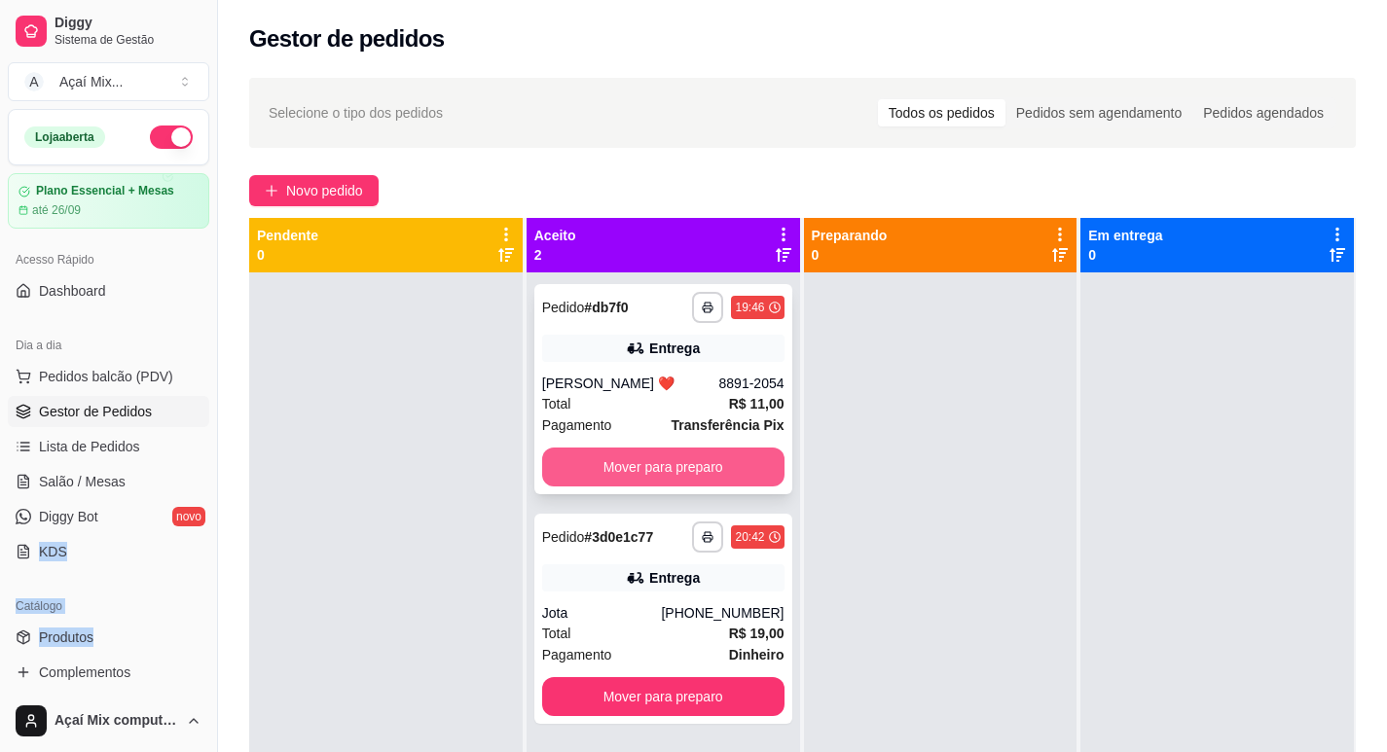
click at [635, 468] on button "Mover para preparo" at bounding box center [663, 467] width 242 height 39
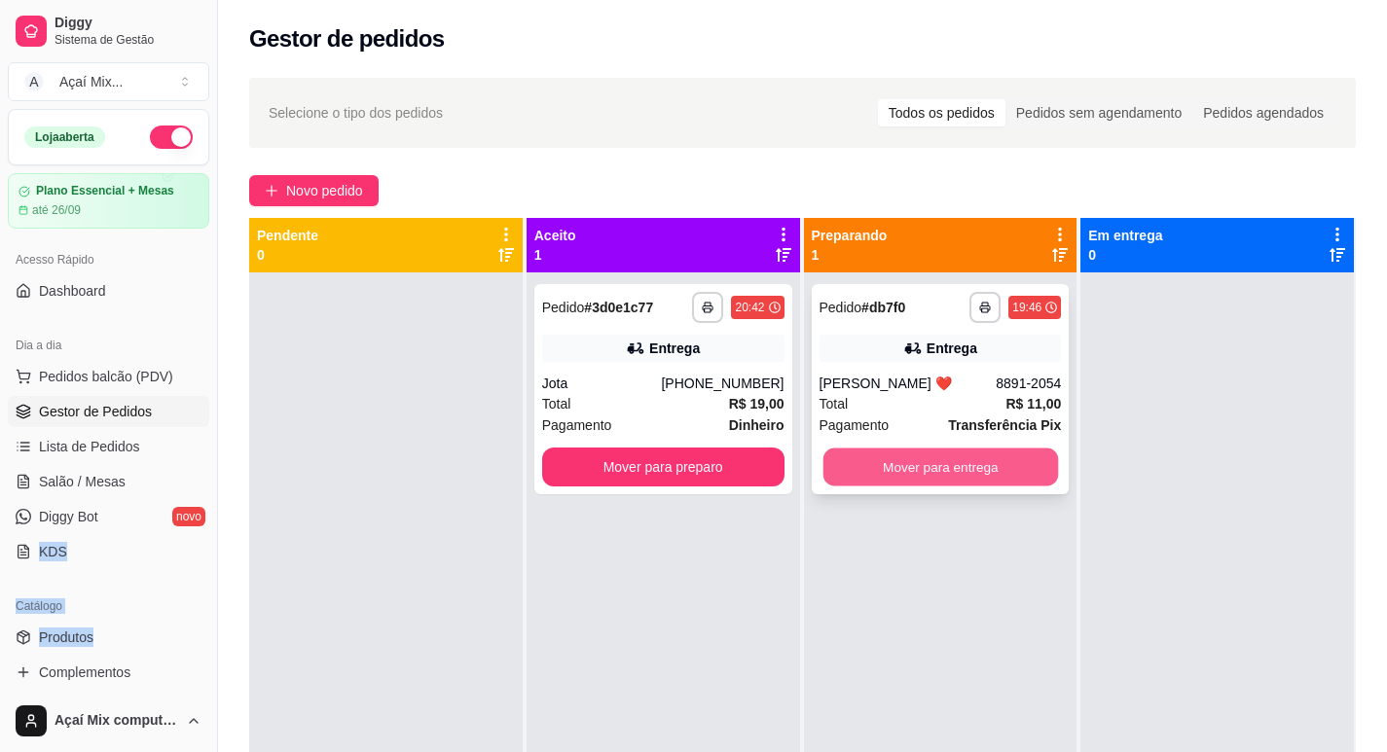
click at [938, 479] on button "Mover para entrega" at bounding box center [939, 468] width 235 height 38
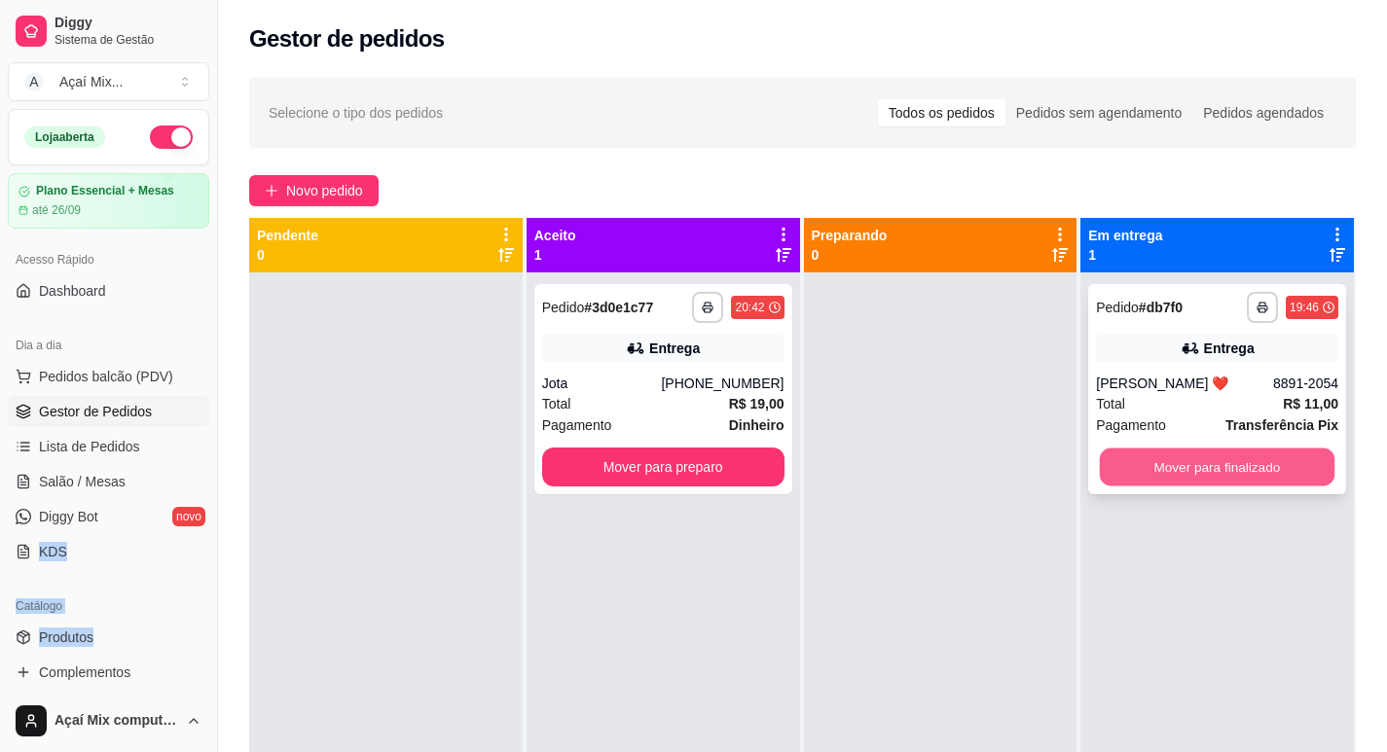
click at [1144, 480] on button "Mover para finalizado" at bounding box center [1217, 468] width 235 height 38
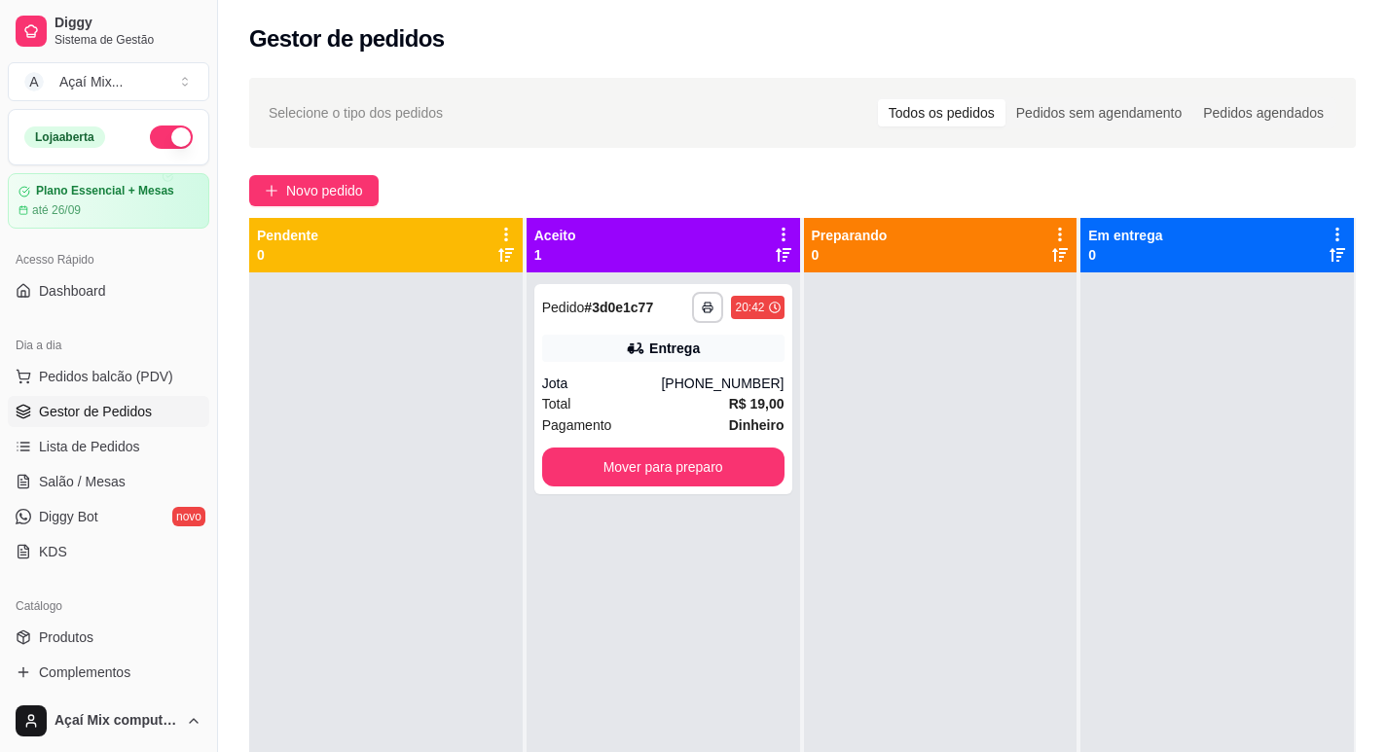
click at [618, 495] on div "**********" at bounding box center [664, 649] width 274 height 752
click at [633, 472] on button "Mover para preparo" at bounding box center [663, 467] width 242 height 39
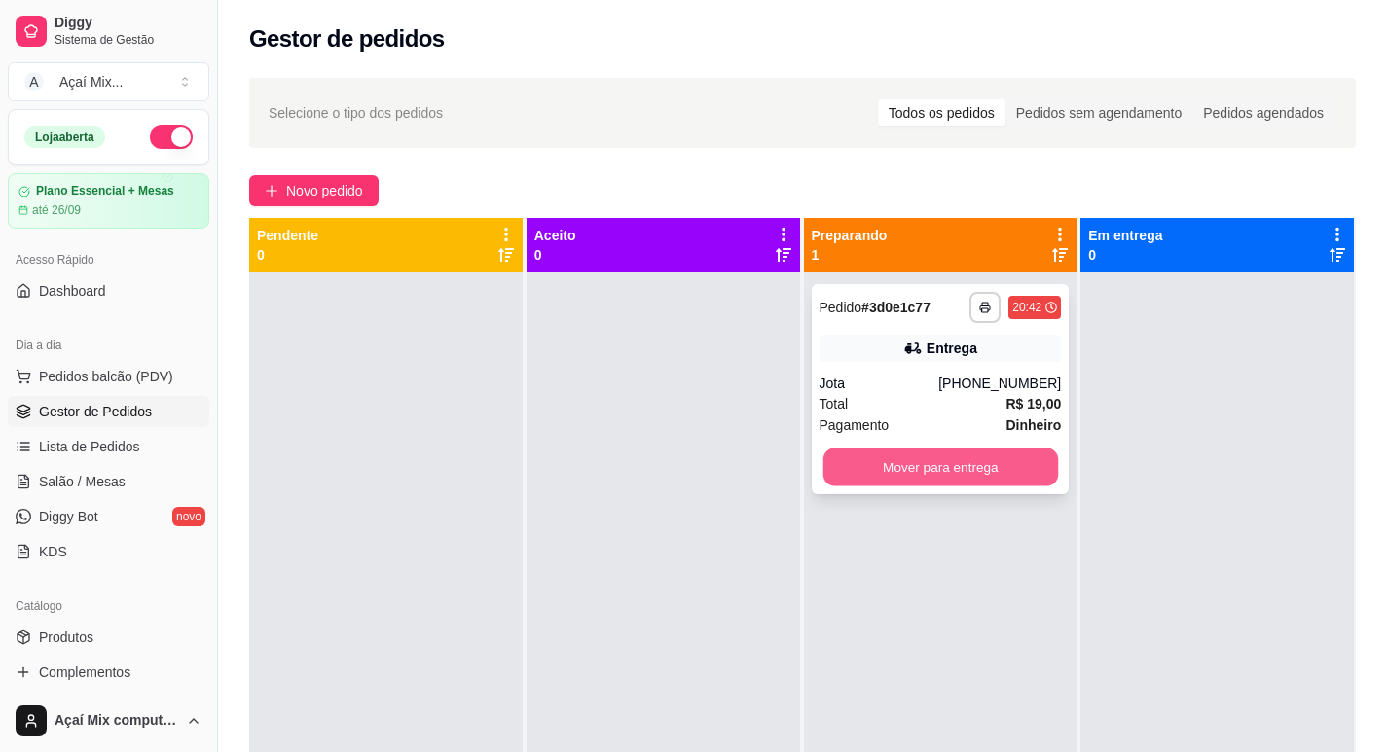
click at [894, 470] on button "Mover para entrega" at bounding box center [939, 468] width 235 height 38
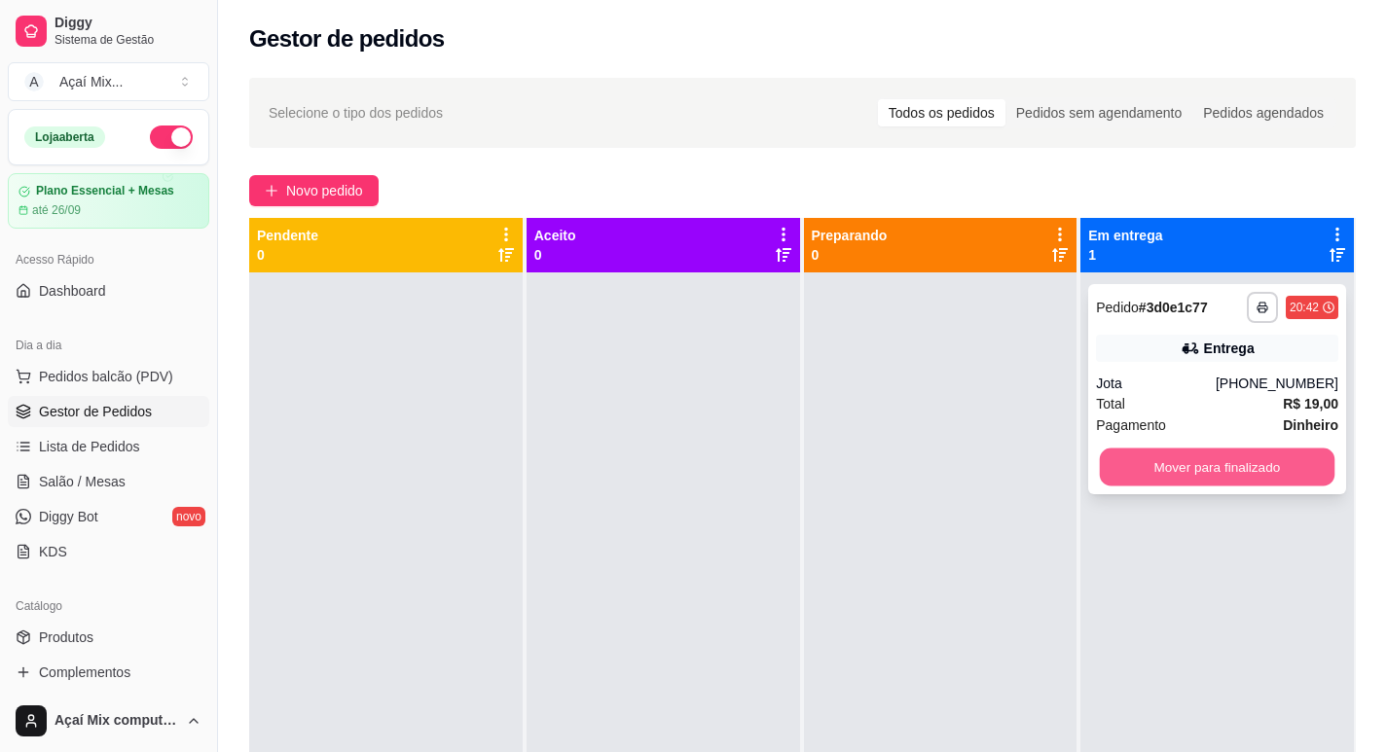
click at [1145, 470] on button "Mover para finalizado" at bounding box center [1217, 468] width 235 height 38
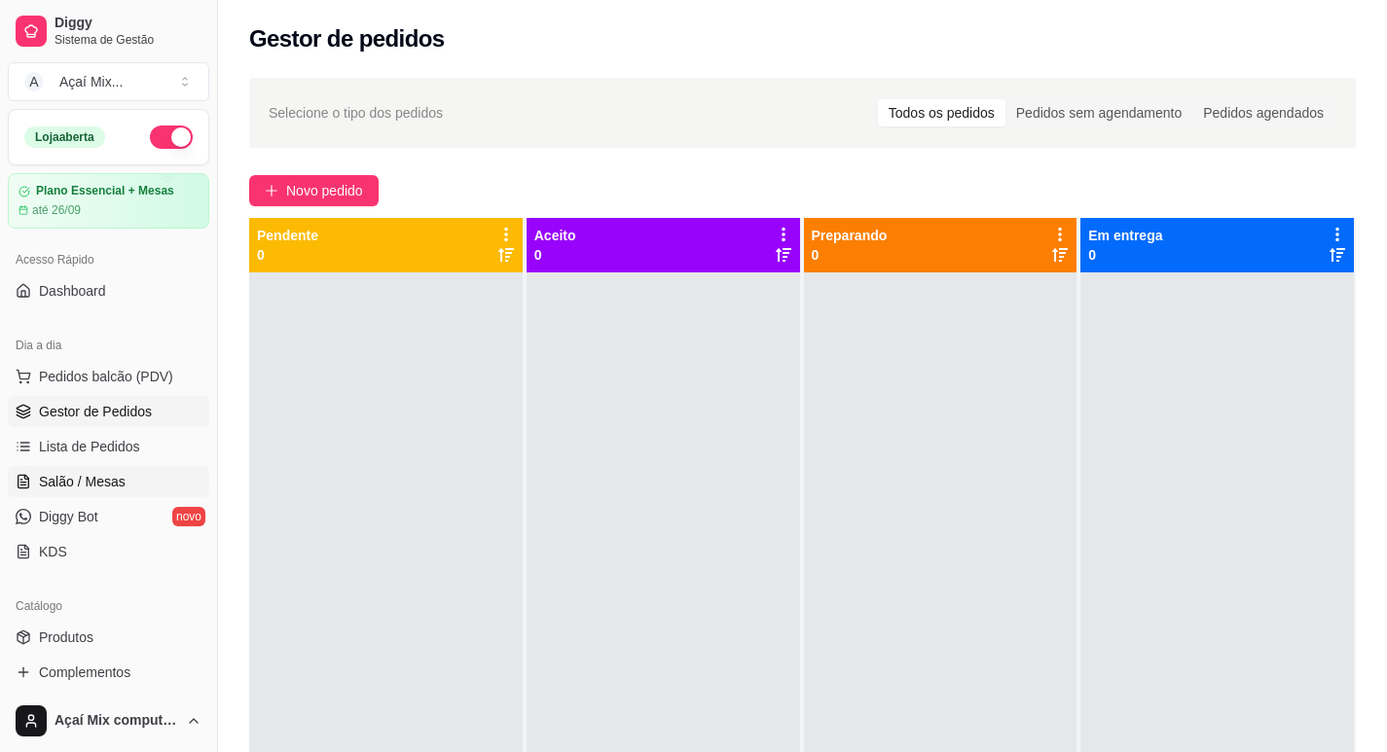
click at [111, 490] on span "Salão / Mesas" at bounding box center [82, 481] width 87 height 19
click at [28, 493] on link "Salão / Mesas" at bounding box center [108, 481] width 201 height 31
click at [38, 486] on link "Salão / Mesas" at bounding box center [108, 481] width 201 height 31
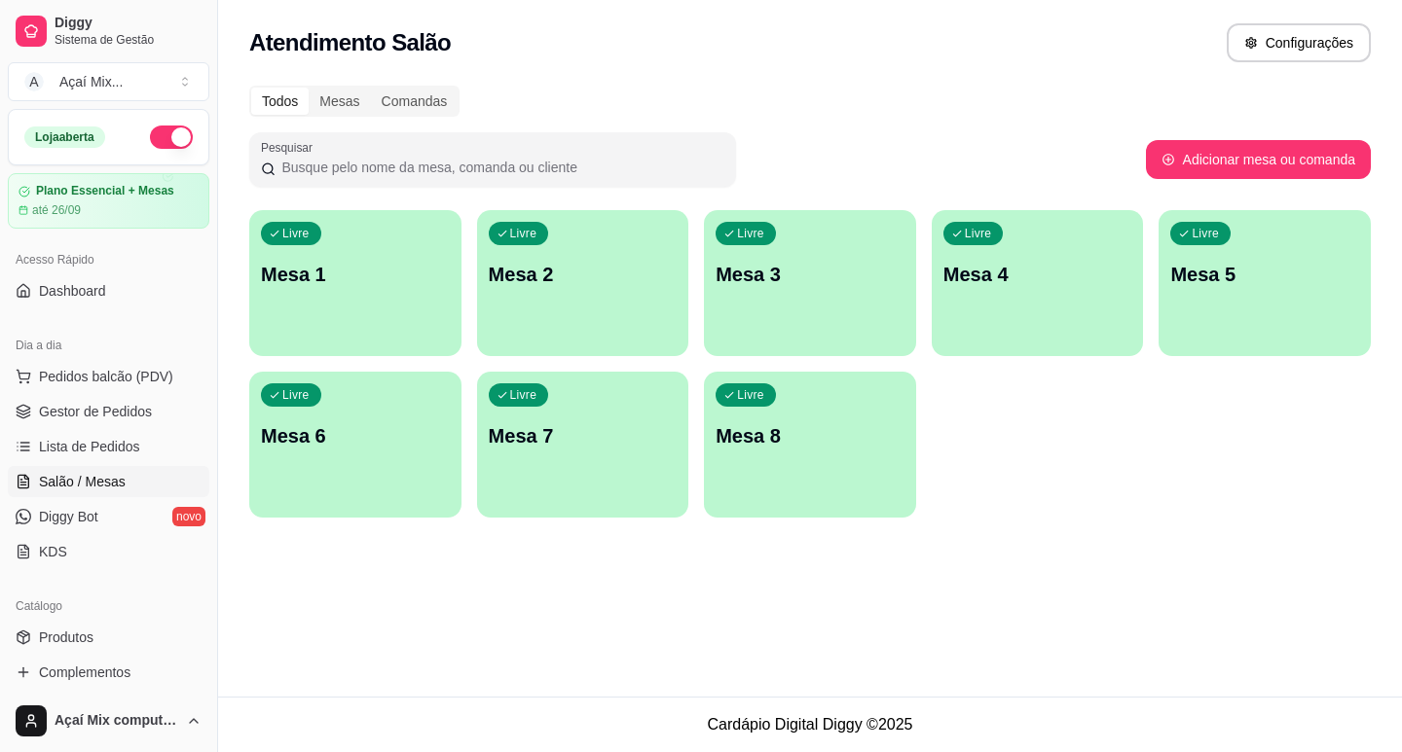
click at [303, 337] on div "button" at bounding box center [355, 344] width 212 height 23
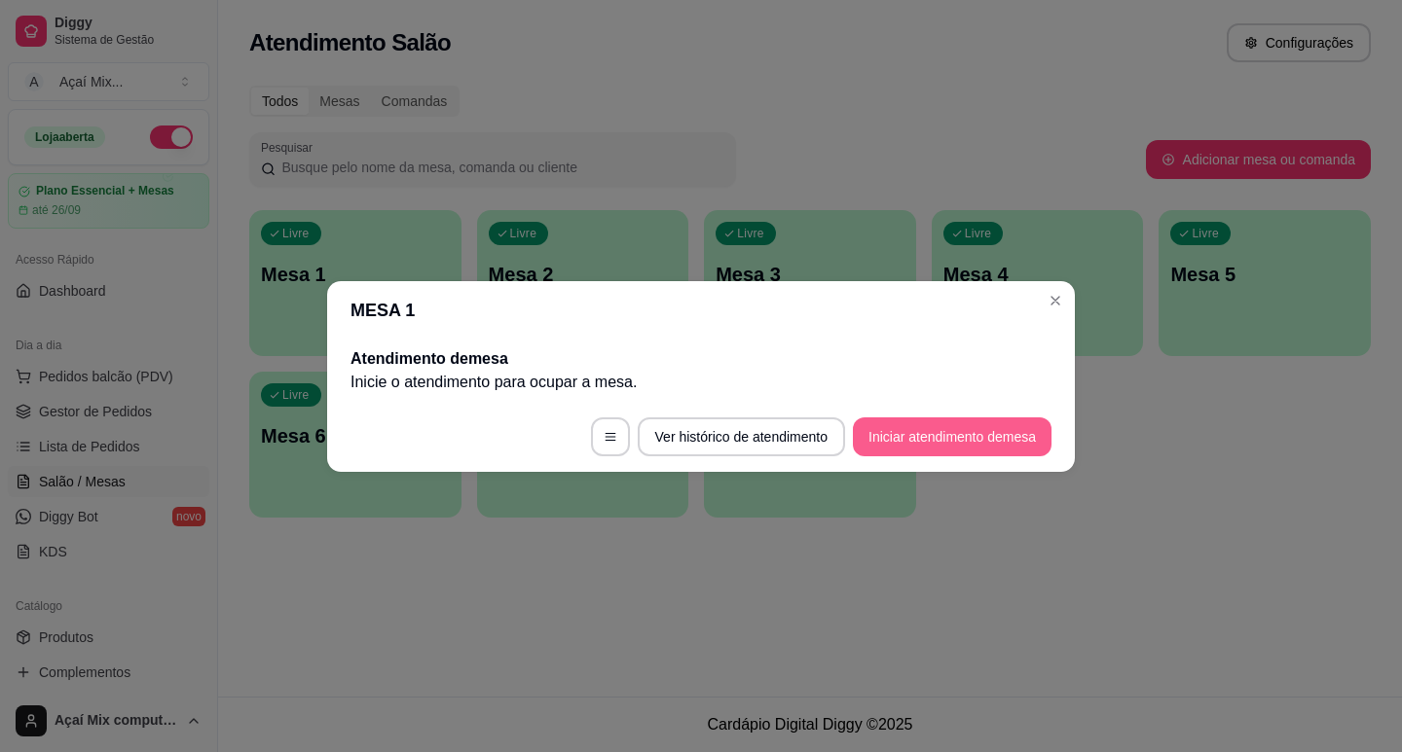
click at [960, 447] on button "Iniciar atendimento de mesa" at bounding box center [952, 437] width 199 height 39
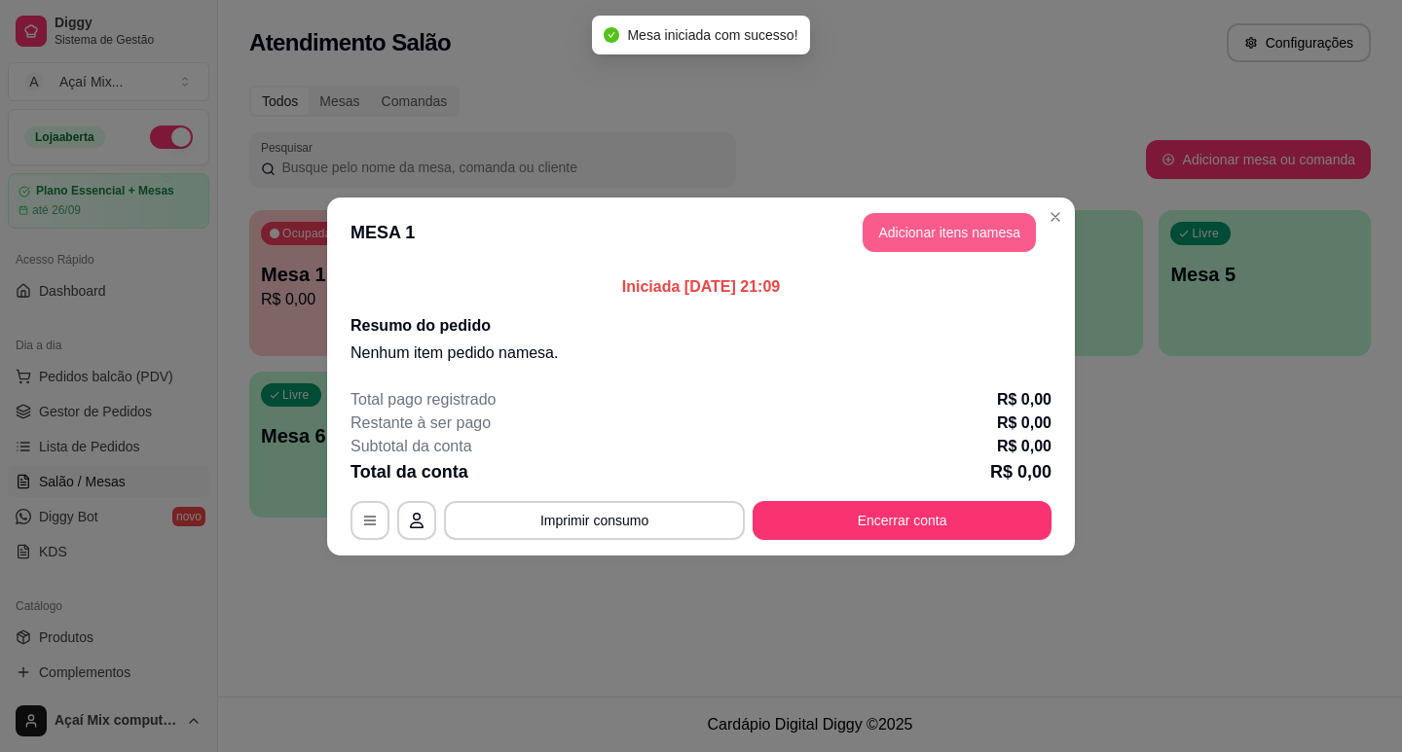
click at [956, 234] on button "Adicionar itens na mesa" at bounding box center [948, 232] width 173 height 39
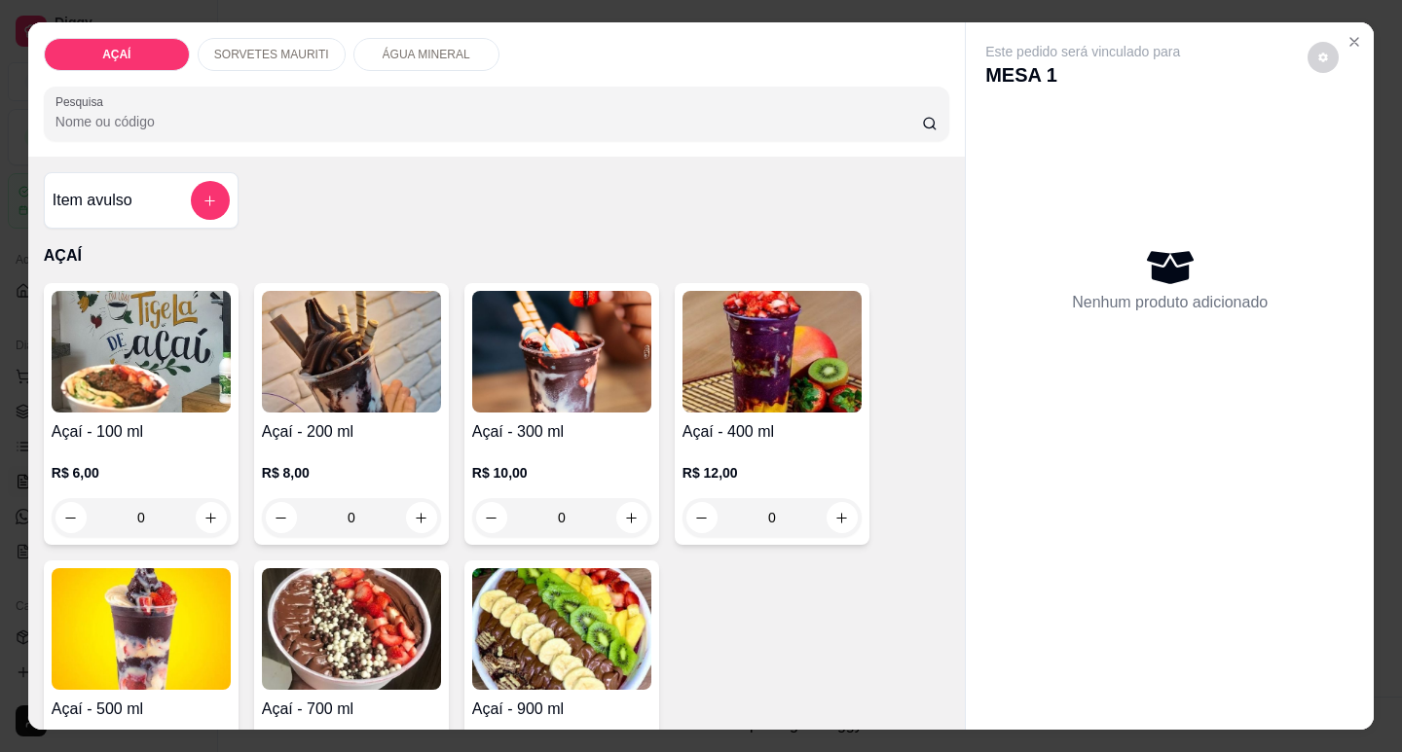
click at [348, 444] on div "R$ 8,00 0" at bounding box center [351, 490] width 179 height 93
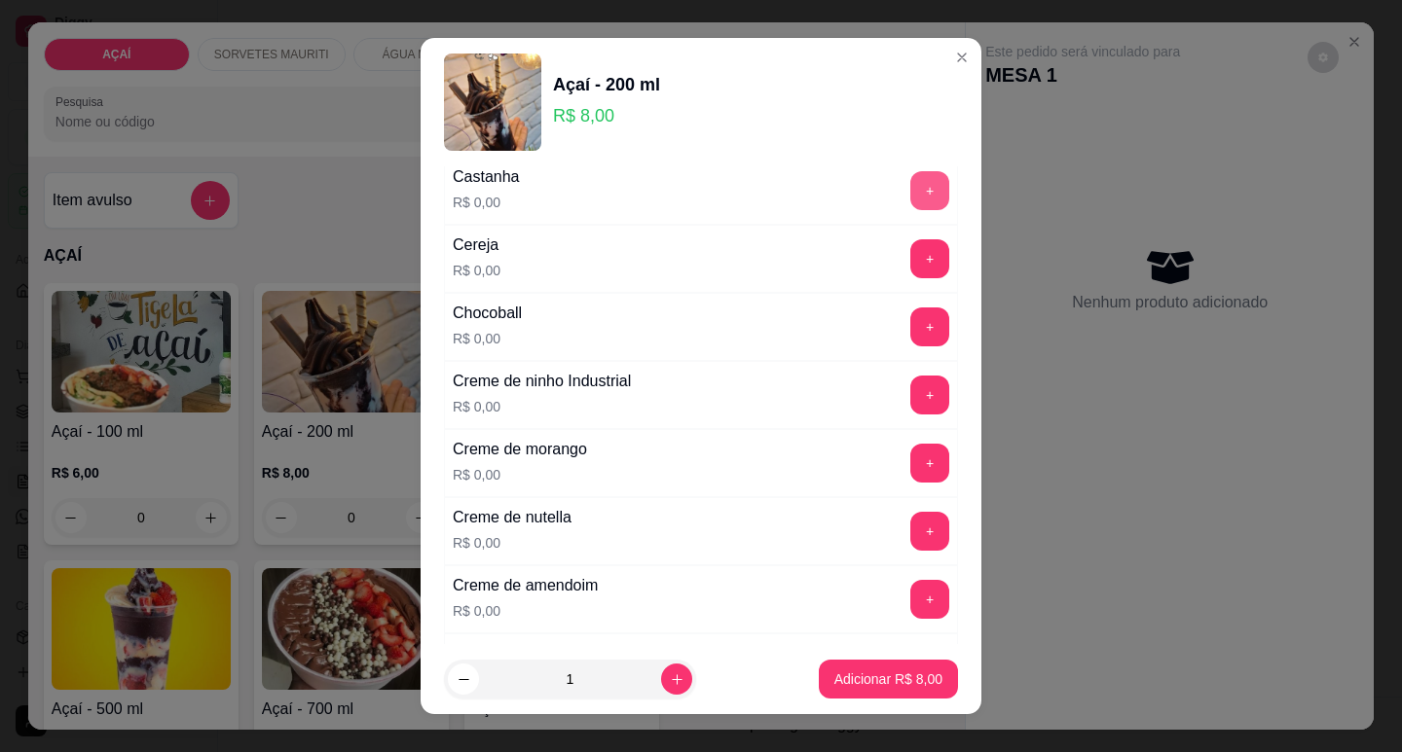
scroll to position [292, 0]
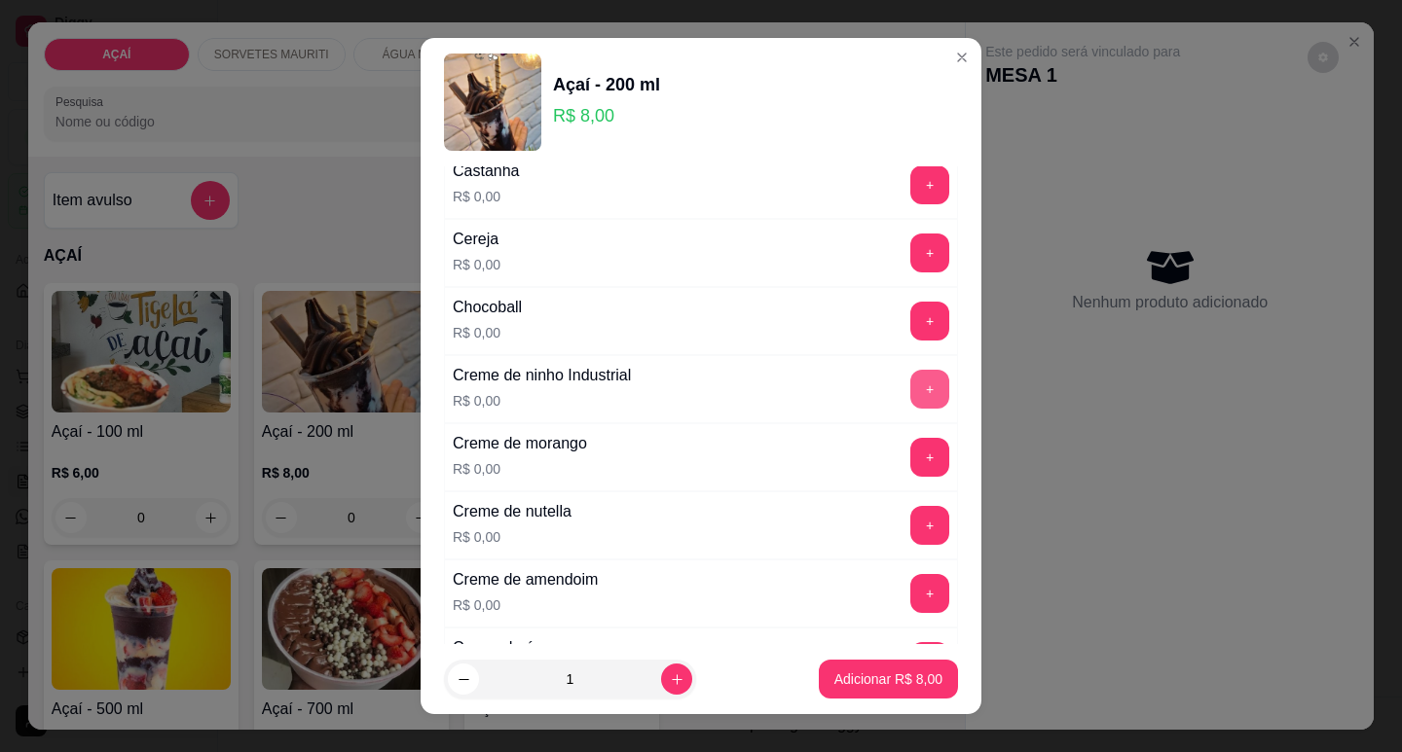
click at [910, 401] on button "+" at bounding box center [929, 389] width 39 height 39
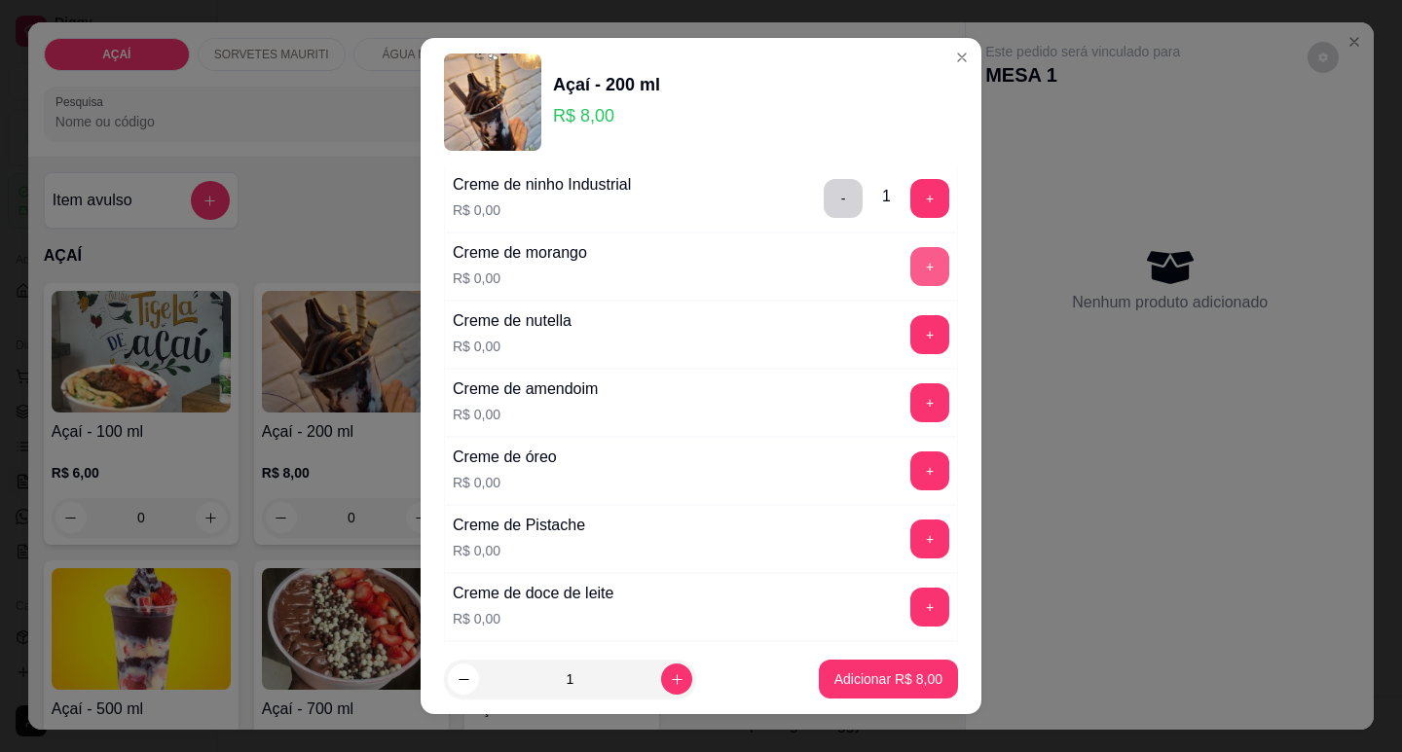
scroll to position [487, 0]
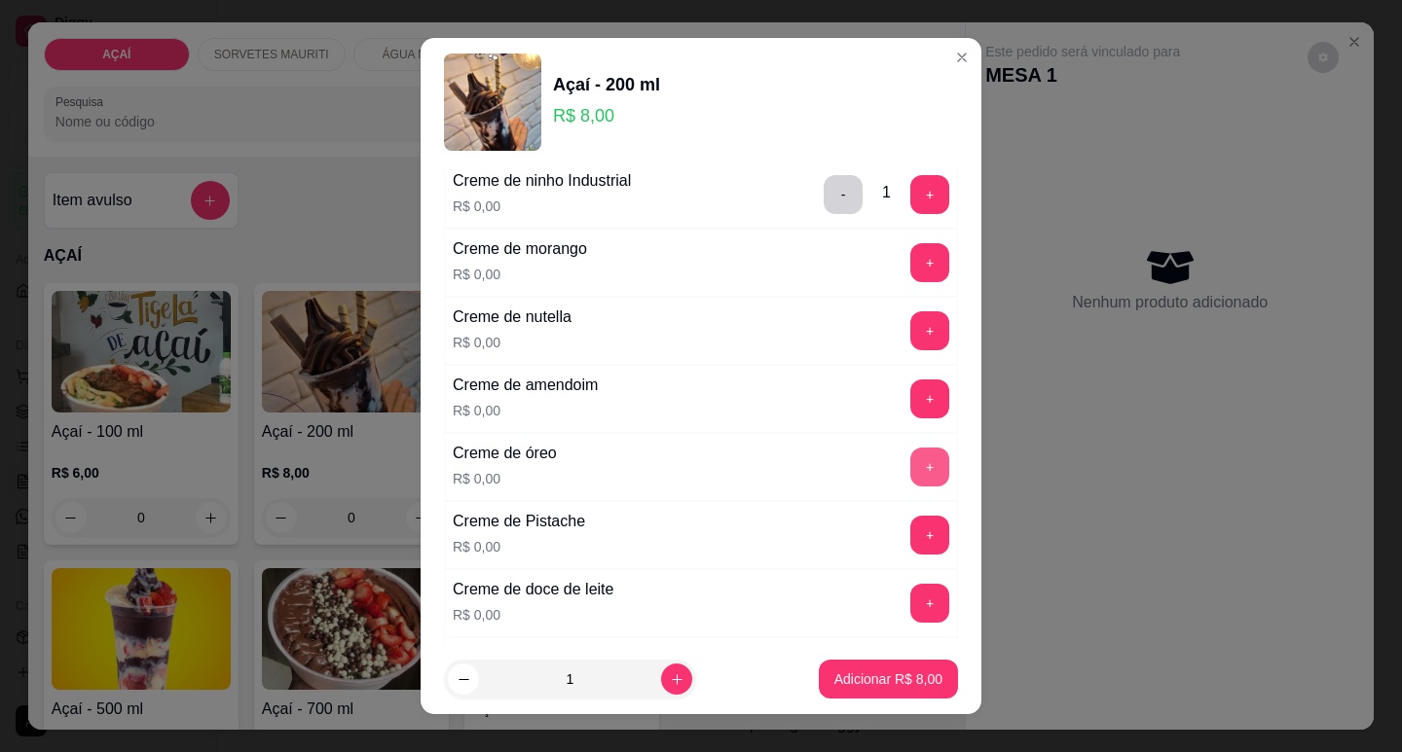
click at [910, 461] on button "+" at bounding box center [929, 467] width 39 height 39
click at [911, 265] on button "+" at bounding box center [930, 262] width 38 height 38
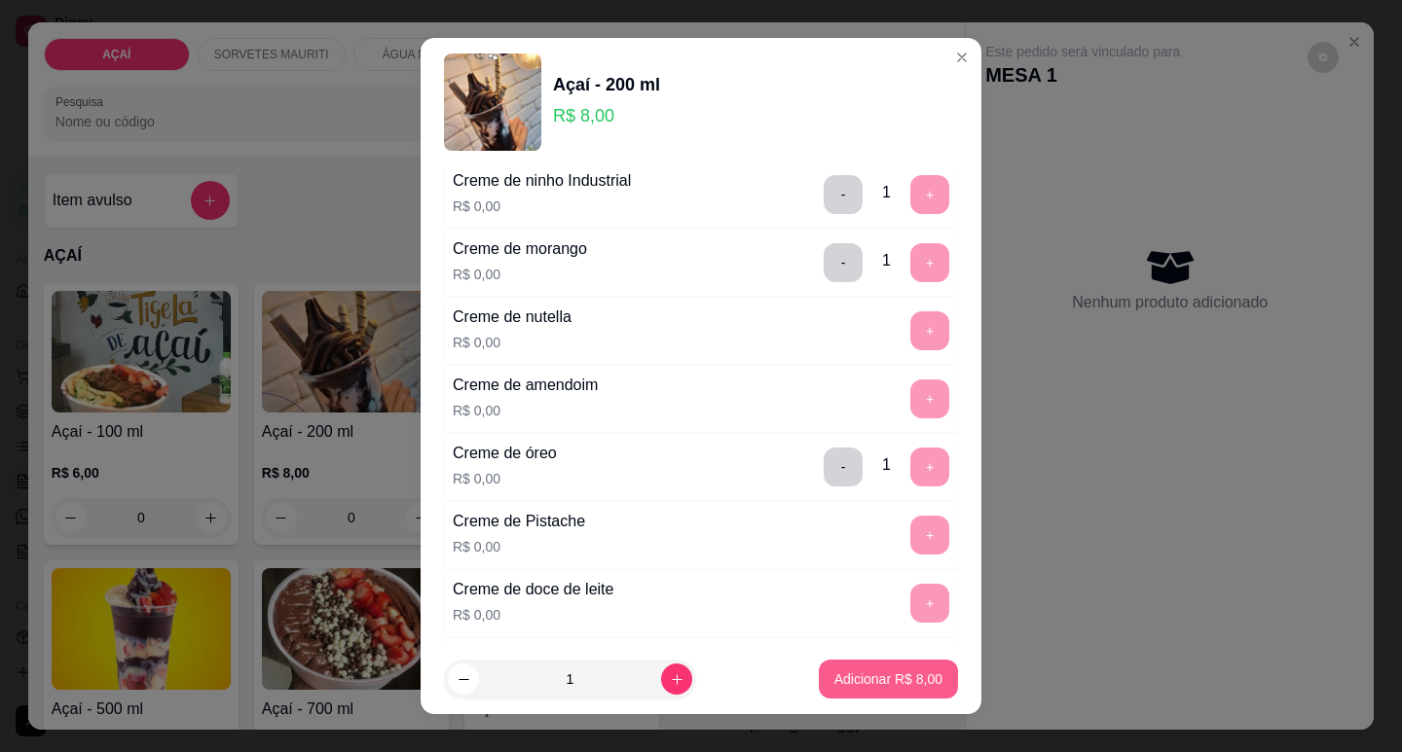
click at [845, 670] on button "Adicionar R$ 8,00" at bounding box center [888, 679] width 139 height 39
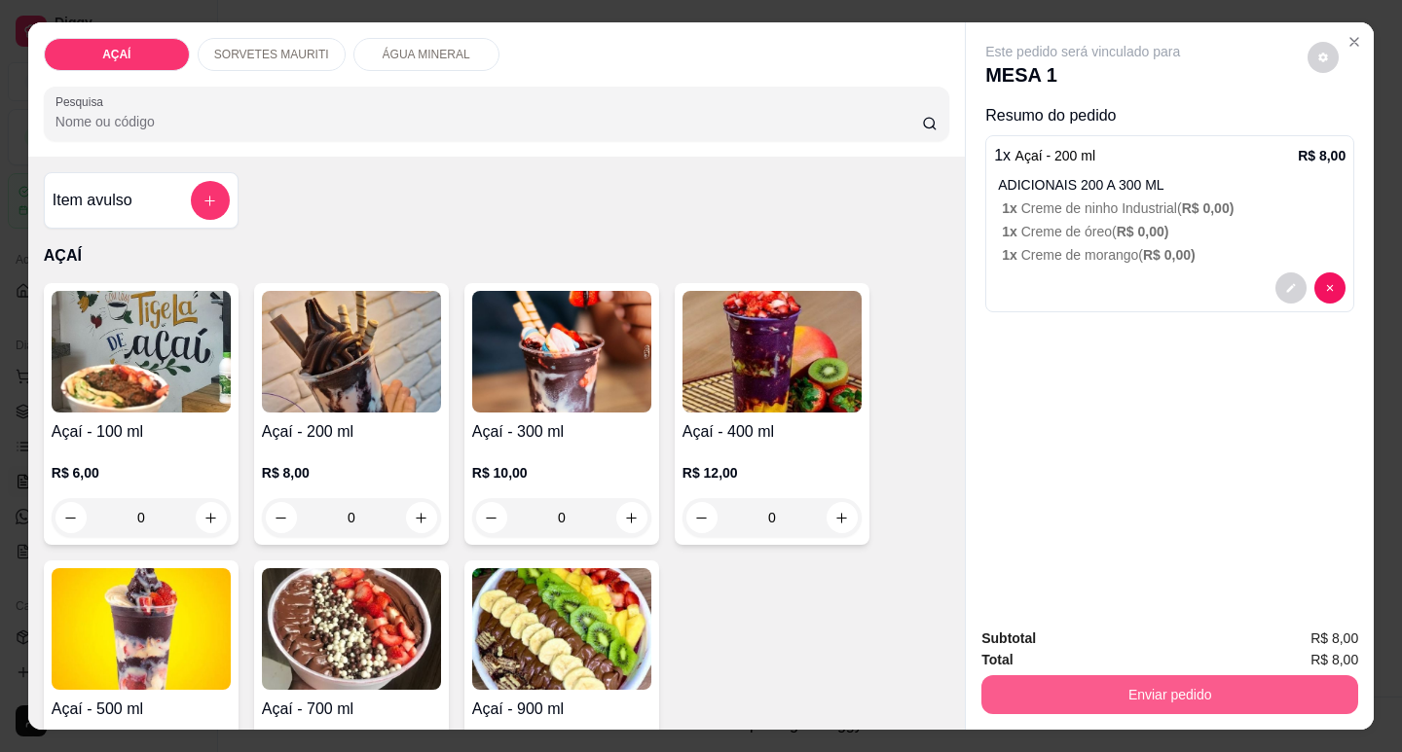
click at [993, 677] on button "Enviar pedido" at bounding box center [1169, 694] width 377 height 39
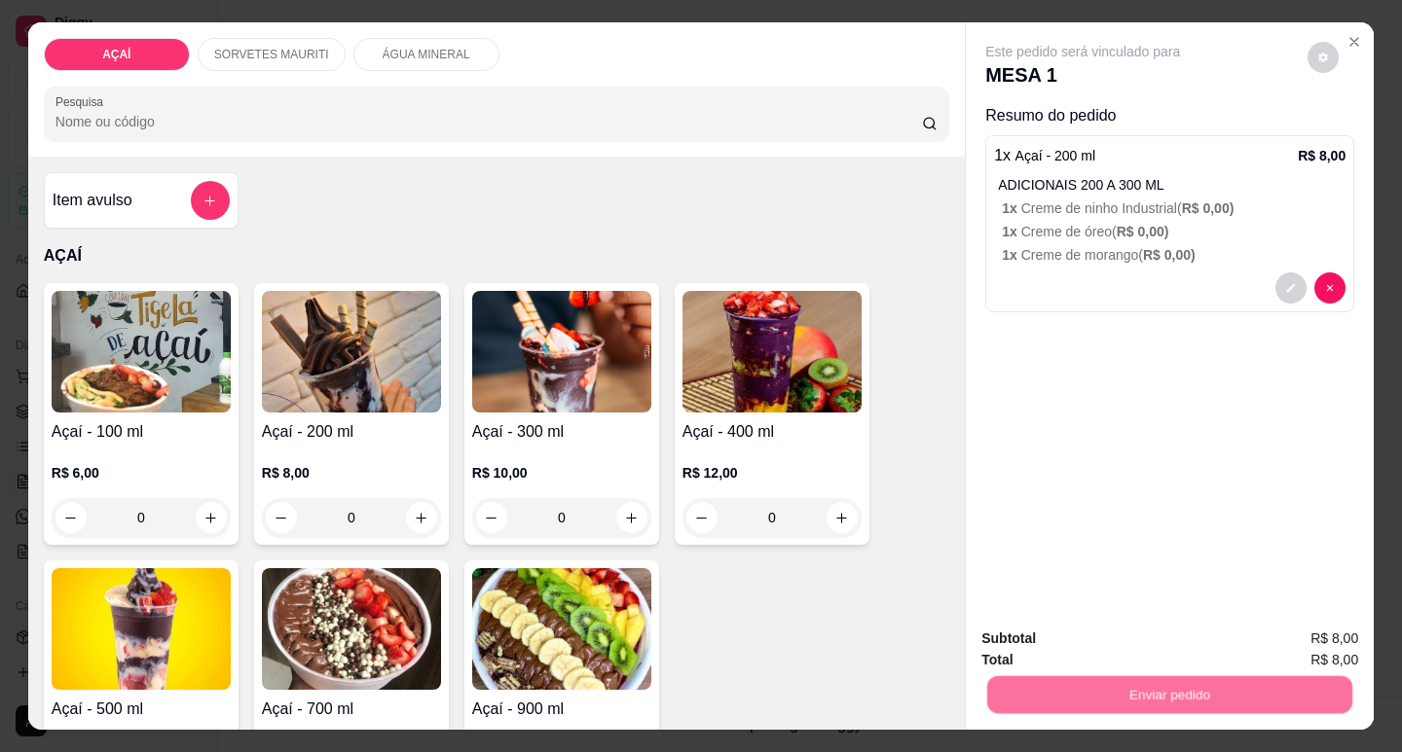
click at [1038, 642] on button "Não registrar e enviar pedido" at bounding box center [1105, 639] width 202 height 37
